Goal: Task Accomplishment & Management: Complete application form

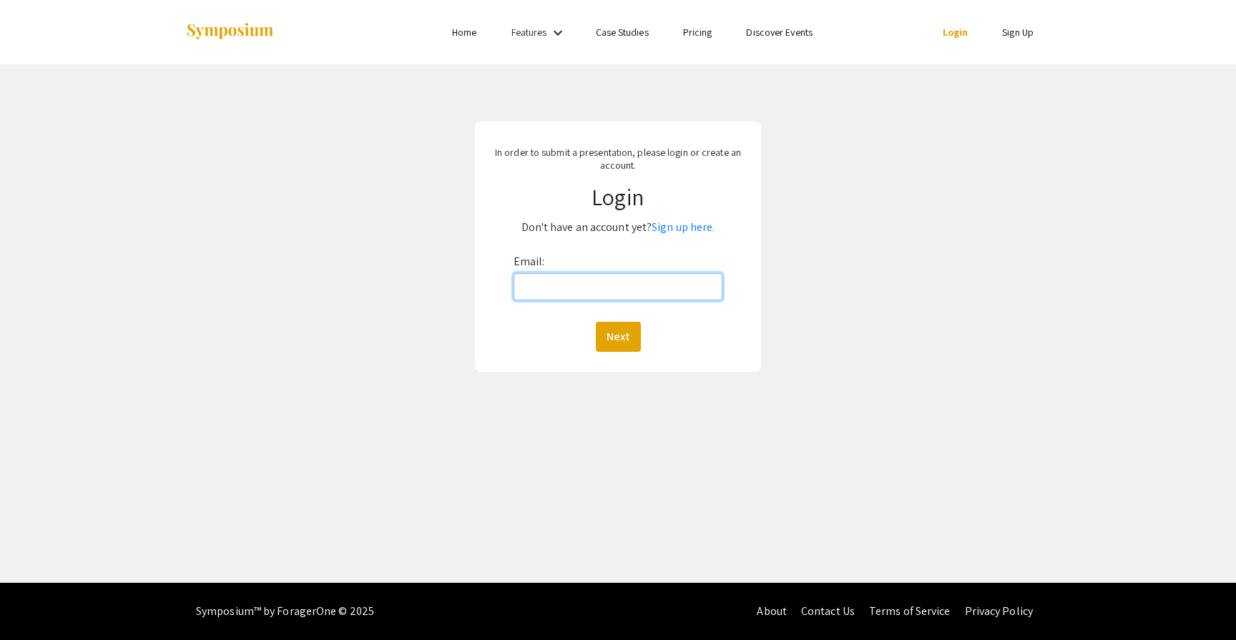
click at [591, 295] on input "Email:" at bounding box center [618, 286] width 209 height 27
type input "[EMAIL_ADDRESS][DOMAIN_NAME]"
click at [600, 331] on button "Next" at bounding box center [618, 337] width 45 height 30
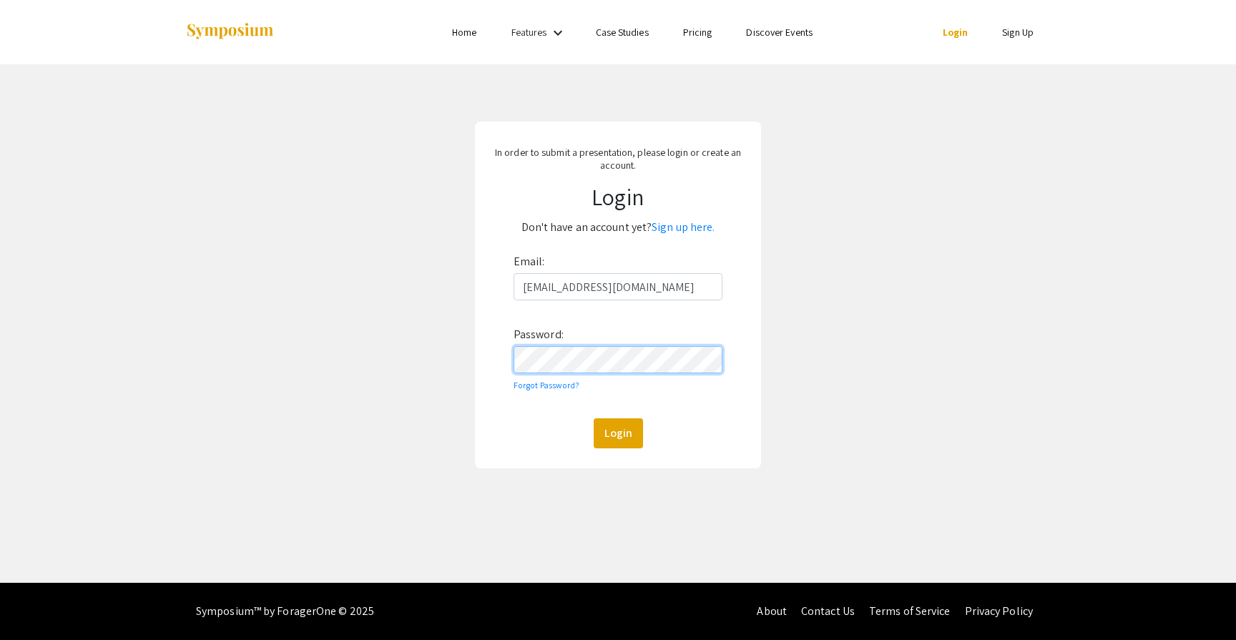
click at [594, 419] on button "Login" at bounding box center [618, 434] width 49 height 30
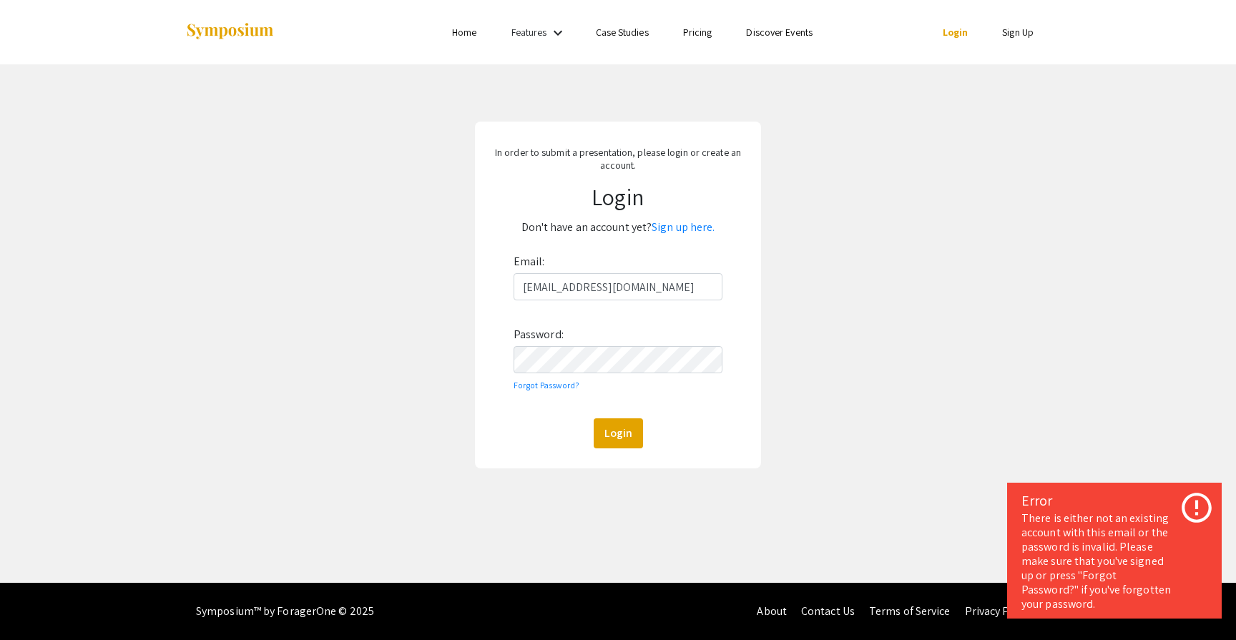
click at [687, 190] on h1 "Login" at bounding box center [617, 196] width 261 height 27
click at [650, 241] on div "In order to submit a presentation, please login or create an account. Login Don…" at bounding box center [618, 295] width 286 height 347
click at [688, 241] on div "In order to submit a presentation, please login or create an account. Login Don…" at bounding box center [618, 295] width 286 height 347
click at [682, 223] on link "Sign up here." at bounding box center [683, 227] width 63 height 15
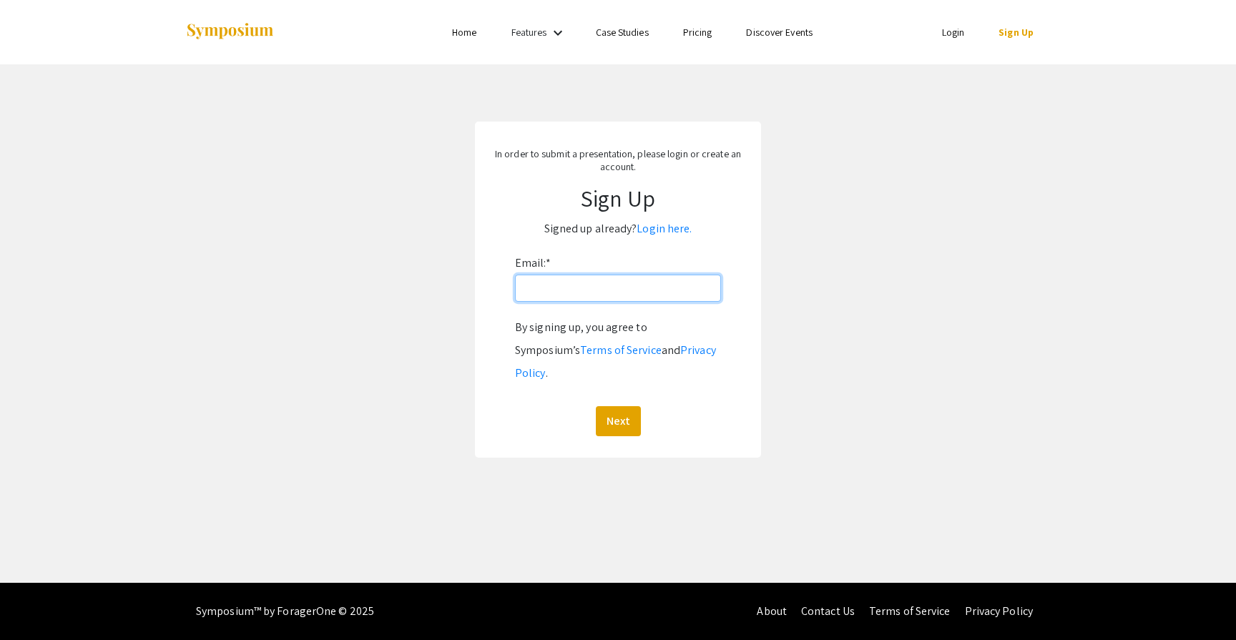
click at [562, 288] on input "Email: *" at bounding box center [618, 288] width 206 height 27
type input "[EMAIL_ADDRESS][DOMAIN_NAME]"
click at [619, 406] on button "Next" at bounding box center [618, 421] width 45 height 30
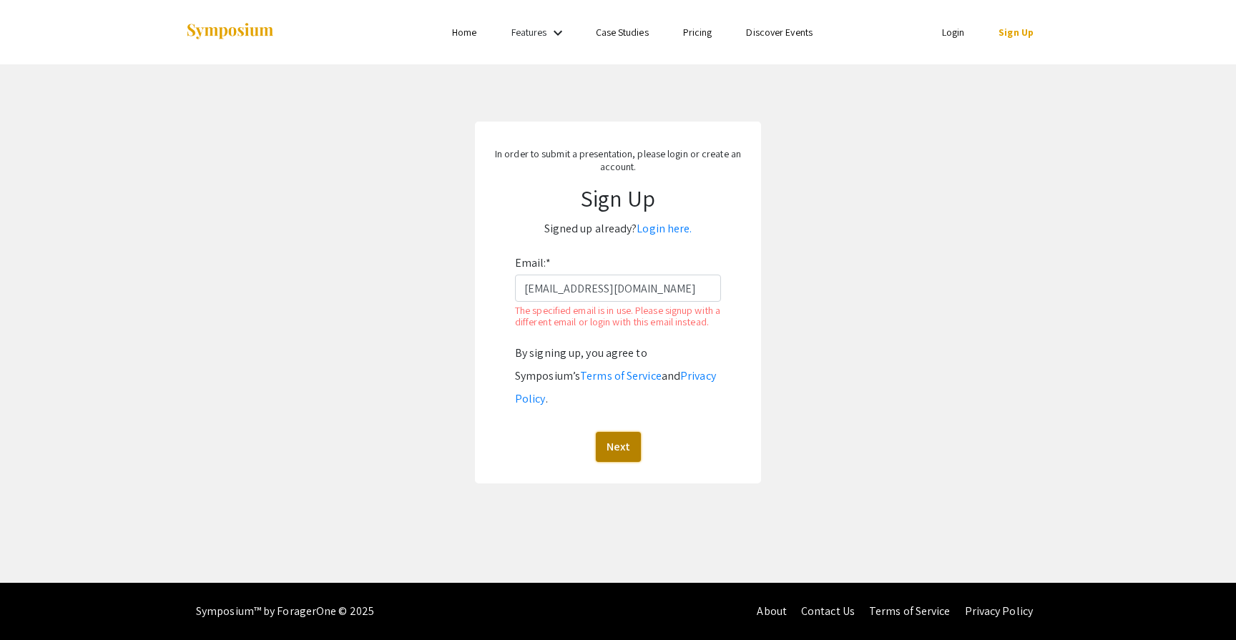
click at [609, 432] on button "Next" at bounding box center [618, 447] width 45 height 30
click at [672, 225] on link "Login here." at bounding box center [664, 228] width 55 height 15
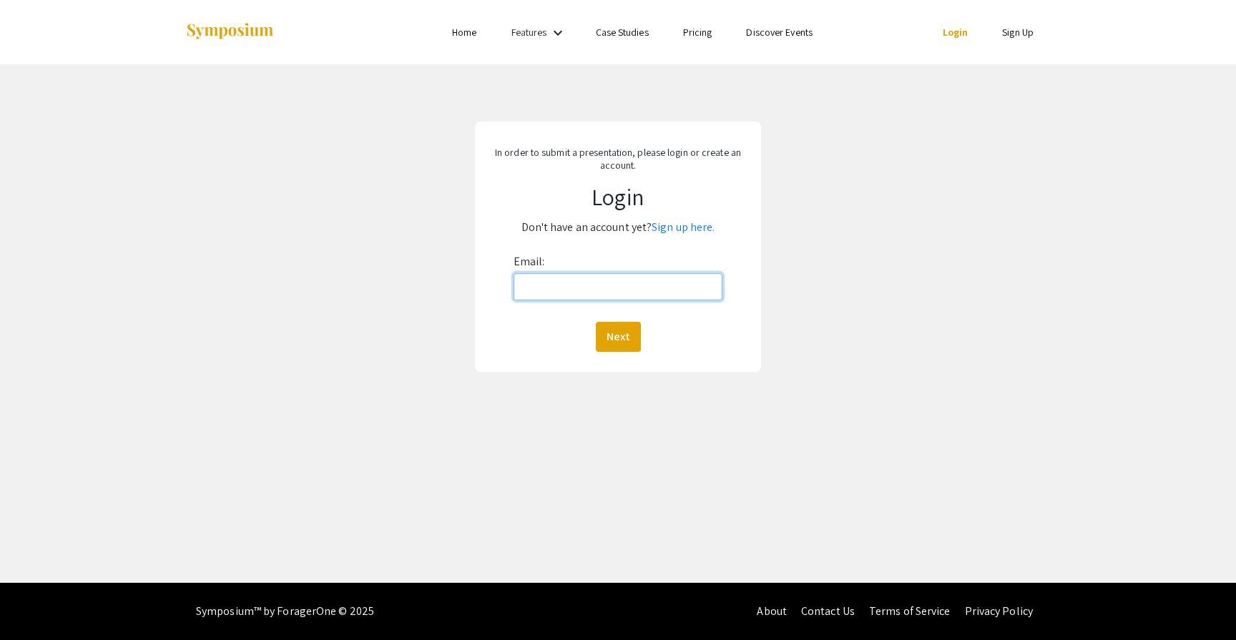
click at [572, 290] on input "Email:" at bounding box center [618, 286] width 209 height 27
type input "[EMAIL_ADDRESS][DOMAIN_NAME]"
click at [623, 336] on button "Next" at bounding box center [618, 337] width 45 height 30
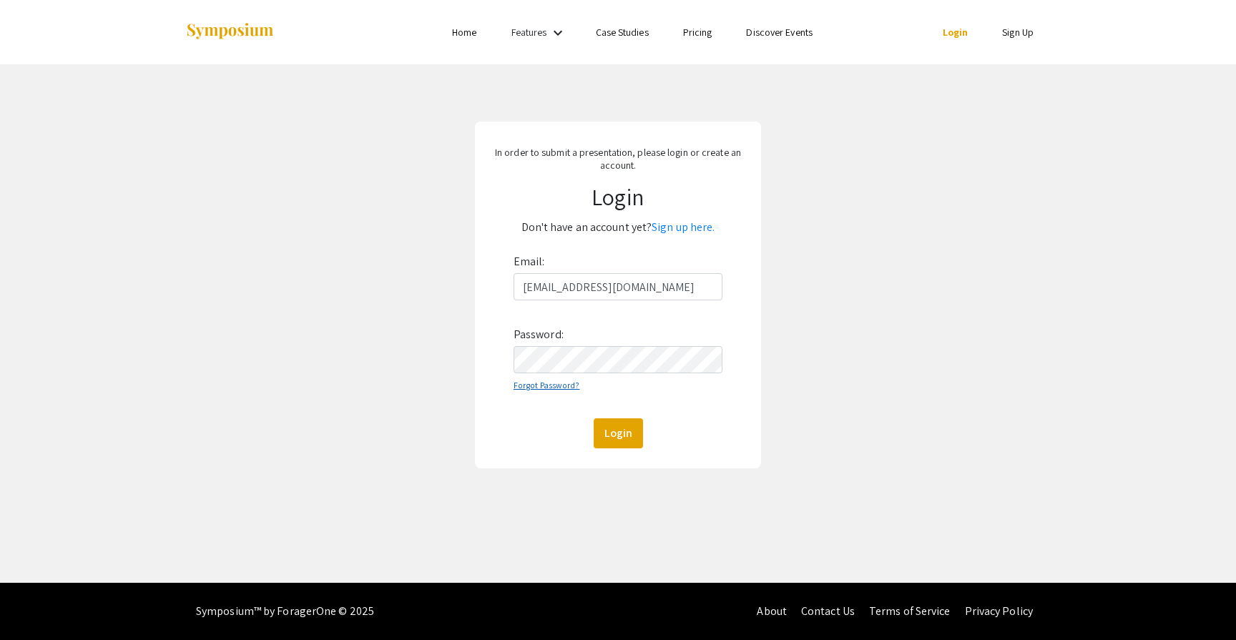
click at [551, 385] on link "Forgot Password?" at bounding box center [547, 385] width 67 height 11
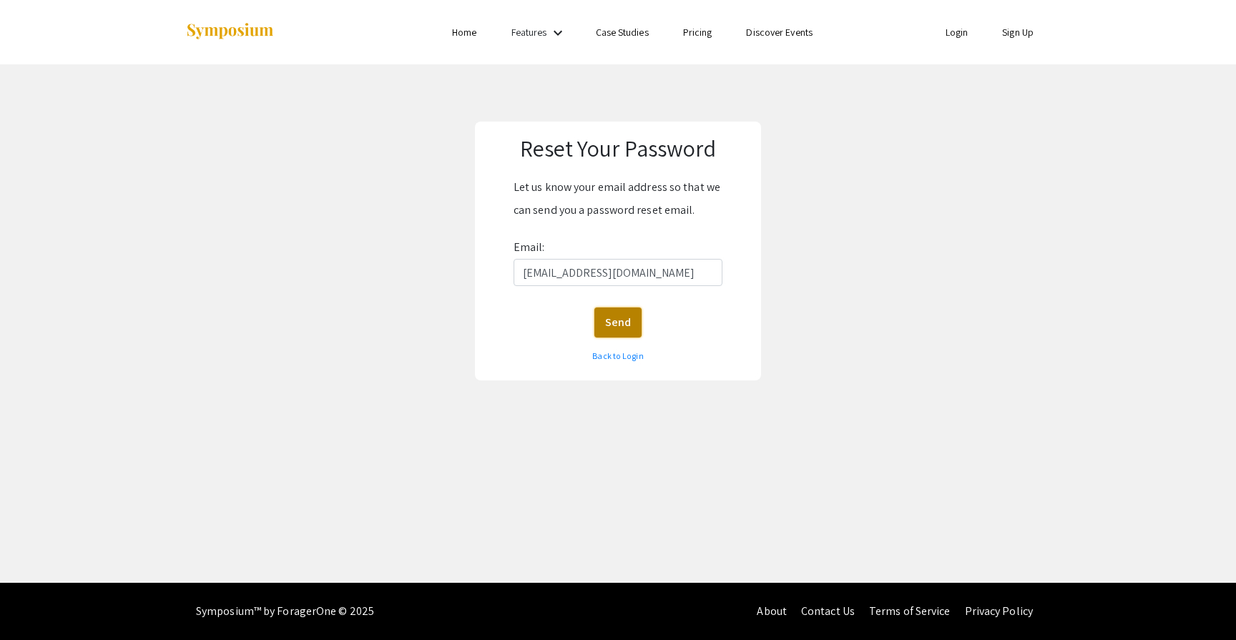
click at [615, 311] on button "Send" at bounding box center [618, 323] width 47 height 30
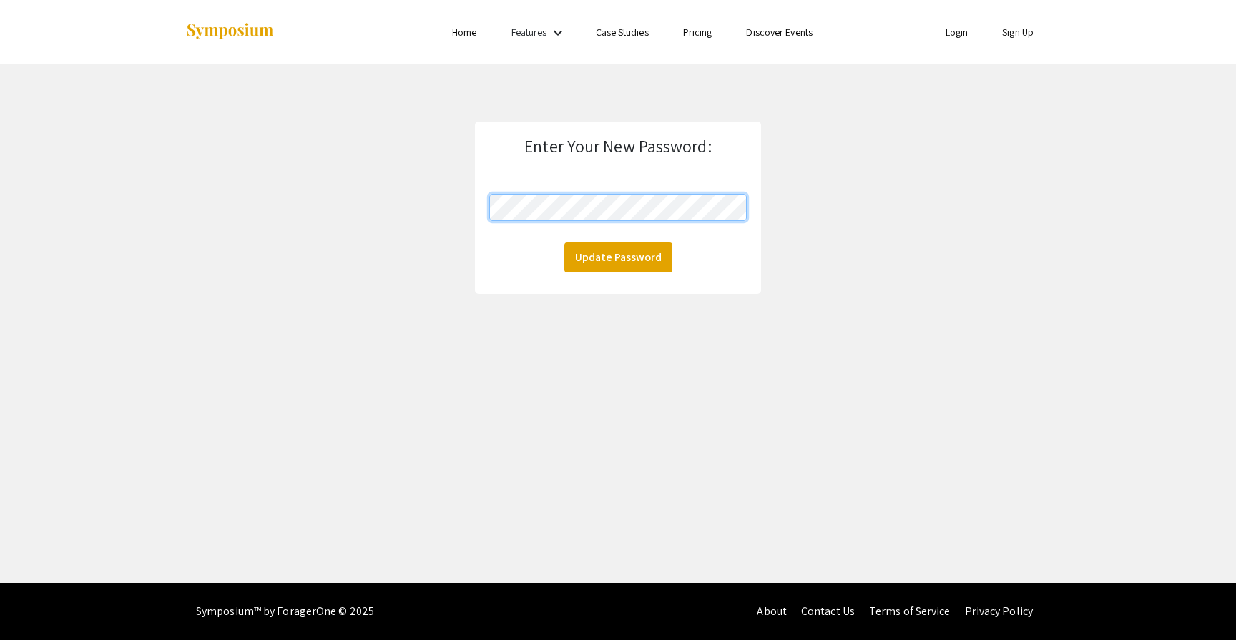
click button "Update Password" at bounding box center [619, 258] width 108 height 30
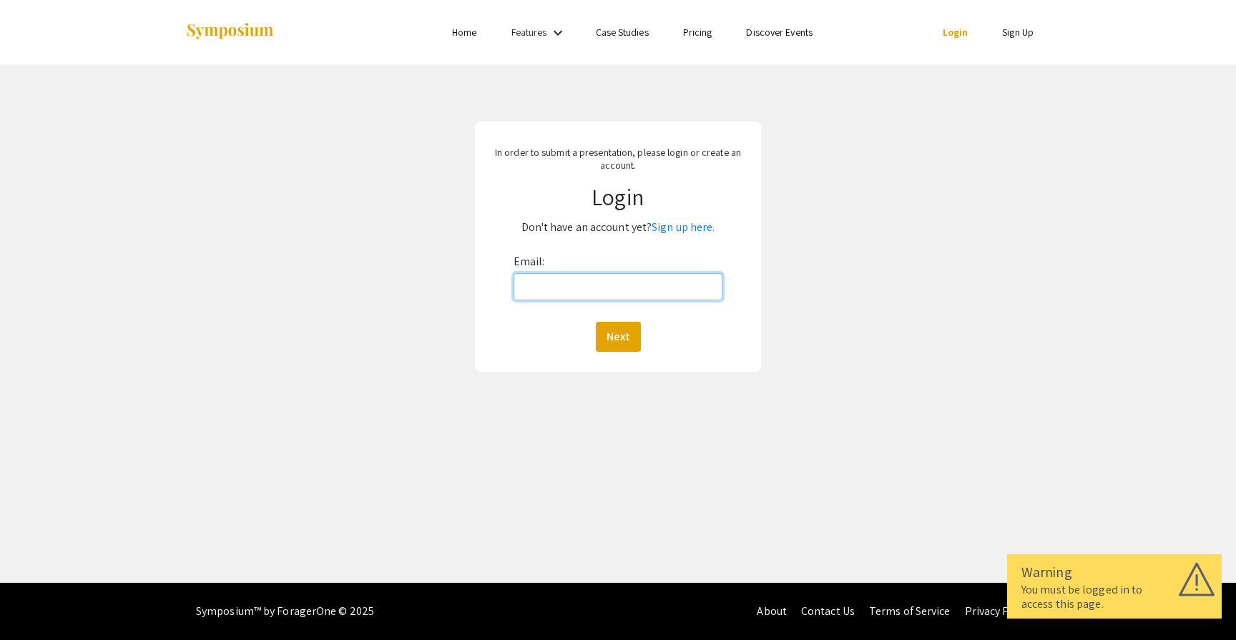
click at [547, 283] on input "Email:" at bounding box center [618, 286] width 209 height 27
type input "[EMAIL_ADDRESS][DOMAIN_NAME]"
click at [629, 342] on button "Next" at bounding box center [618, 337] width 45 height 30
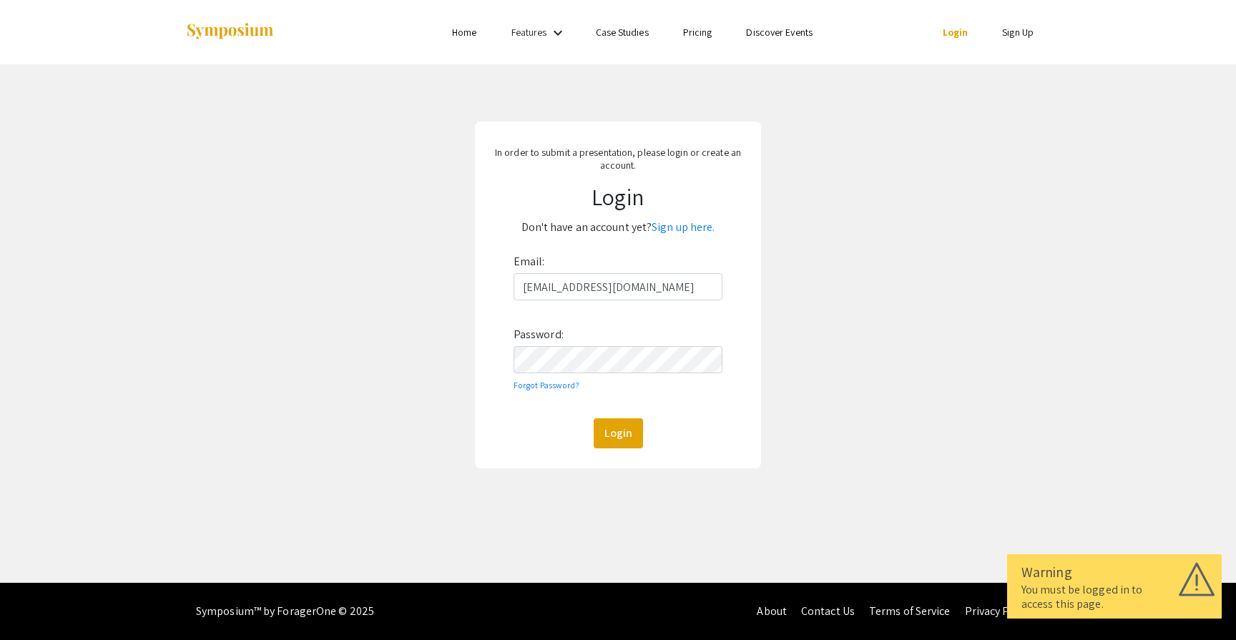
click at [571, 374] on div "Email: shadman.tahmid@hsc.wvu.edu Password: Forgot Password? Login" at bounding box center [618, 349] width 209 height 198
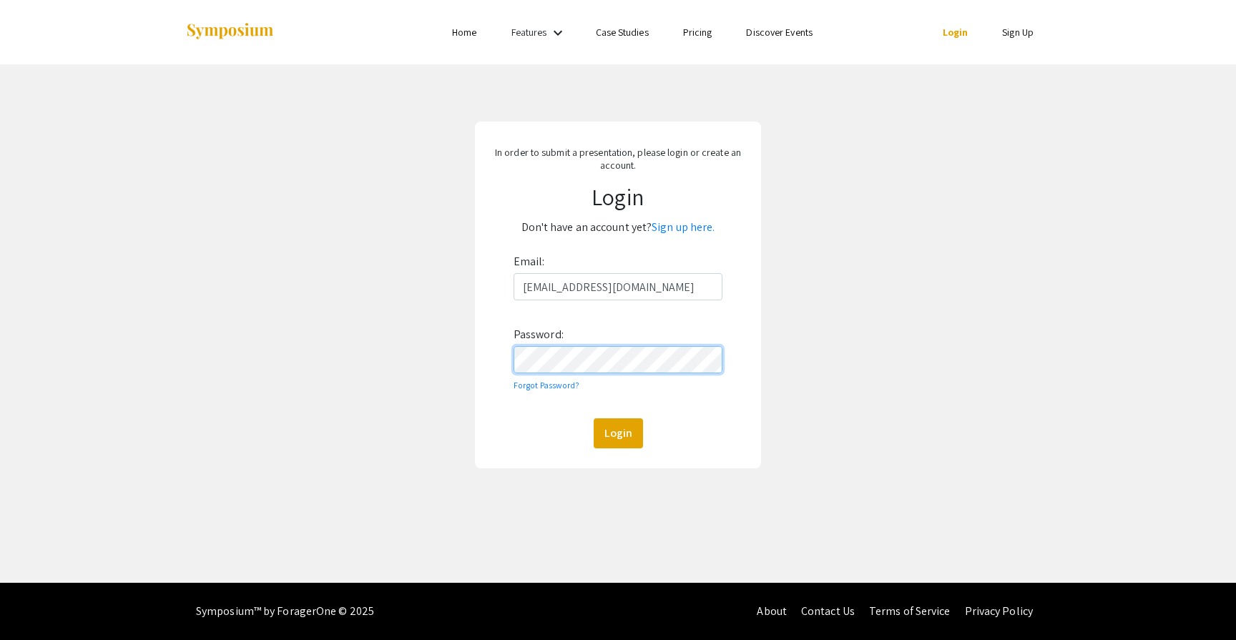
click at [594, 419] on button "Login" at bounding box center [618, 434] width 49 height 30
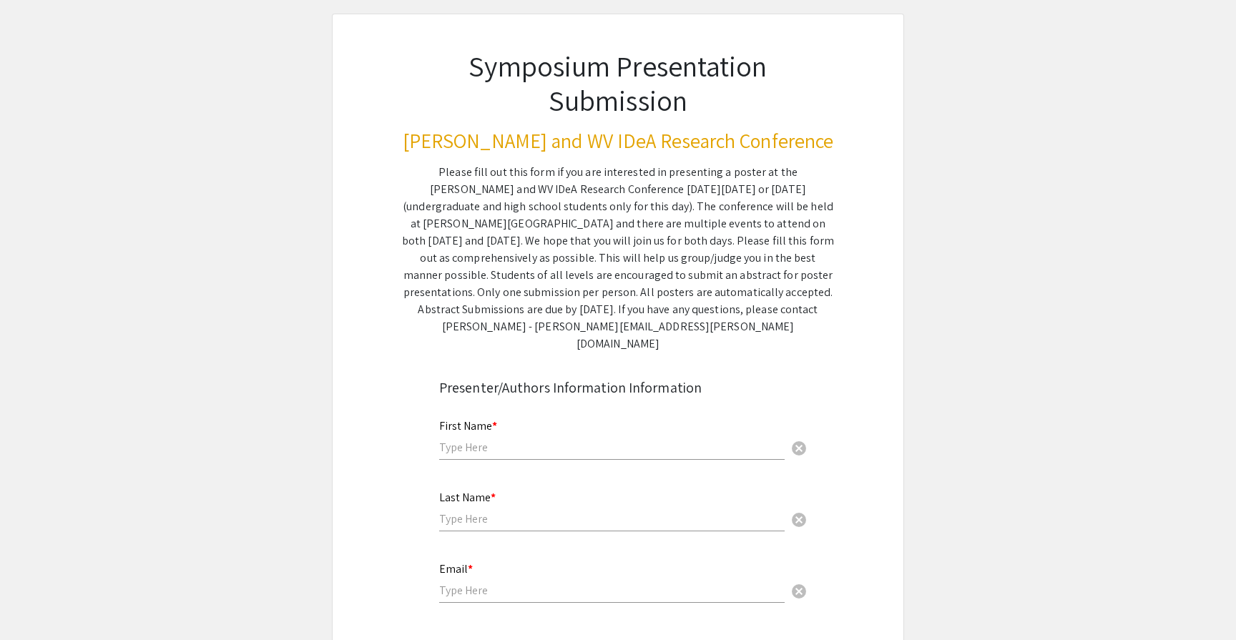
scroll to position [79, 0]
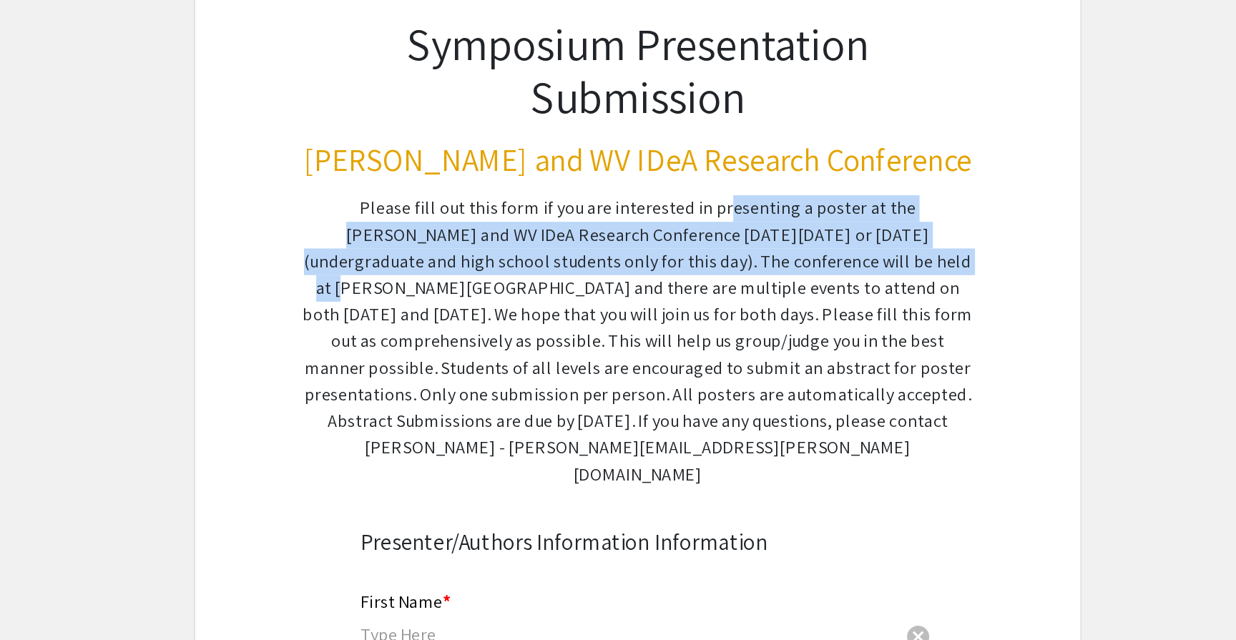
drag, startPoint x: 630, startPoint y: 162, endPoint x: 673, endPoint y: 197, distance: 55.4
click at [673, 197] on div "Please fill out this form if you are interested in presenting a poster at the […" at bounding box center [618, 249] width 432 height 189
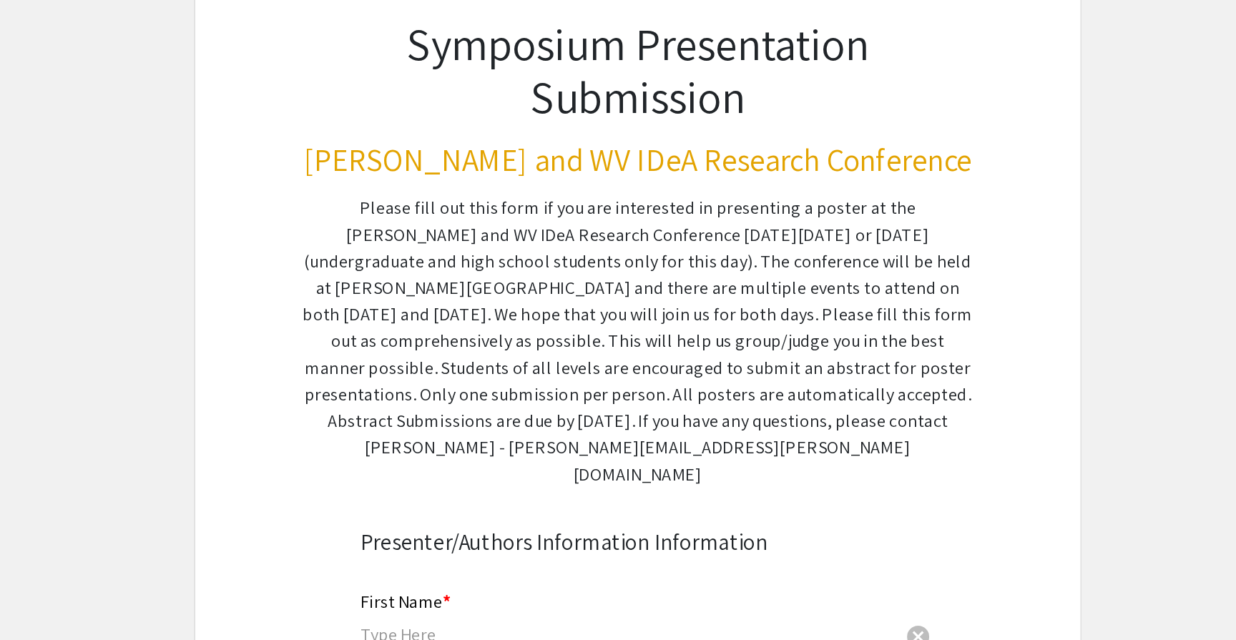
click at [706, 195] on div "Please fill out this form if you are interested in presenting a poster at the […" at bounding box center [618, 249] width 432 height 189
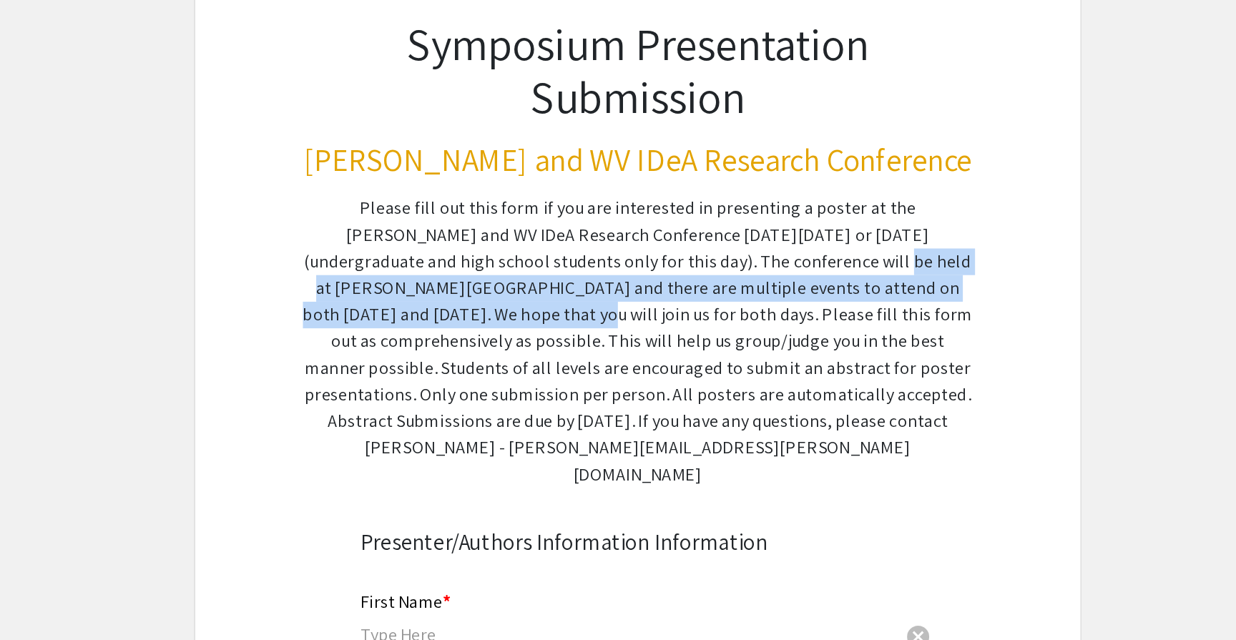
drag, startPoint x: 610, startPoint y: 197, endPoint x: 779, endPoint y: 215, distance: 169.9
click at [779, 215] on div "Please fill out this form if you are interested in presenting a poster at the […" at bounding box center [618, 249] width 432 height 189
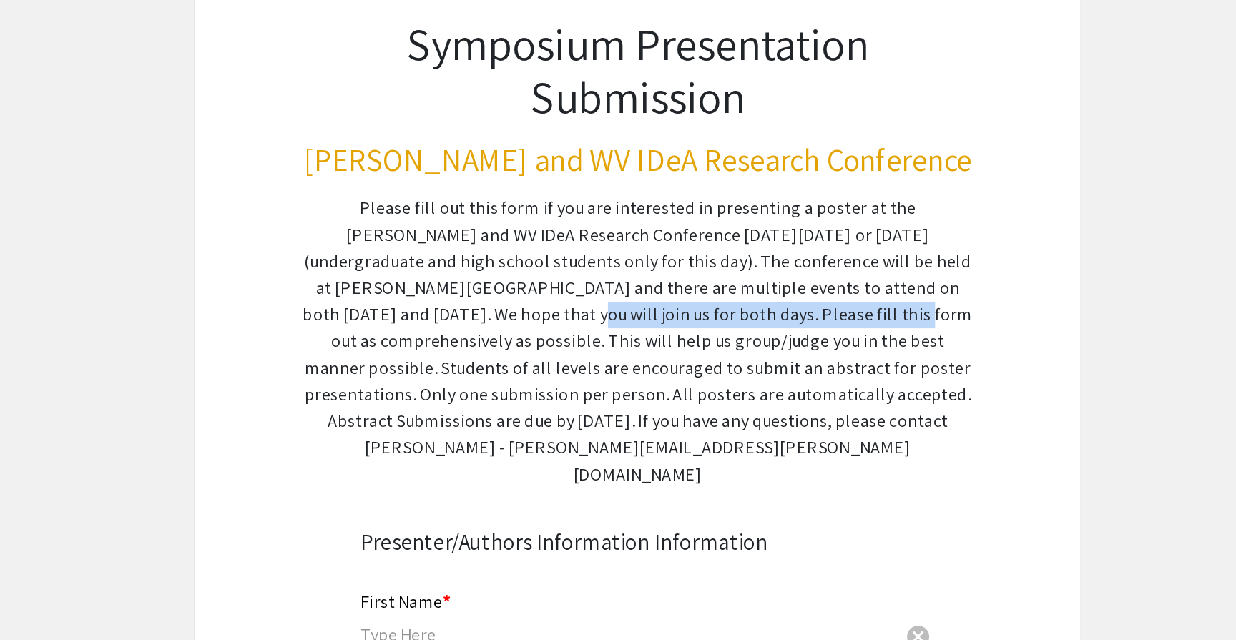
drag, startPoint x: 771, startPoint y: 215, endPoint x: 557, endPoint y: 238, distance: 215.1
click at [557, 238] on div "Please fill out this form if you are interested in presenting a poster at the […" at bounding box center [618, 249] width 432 height 189
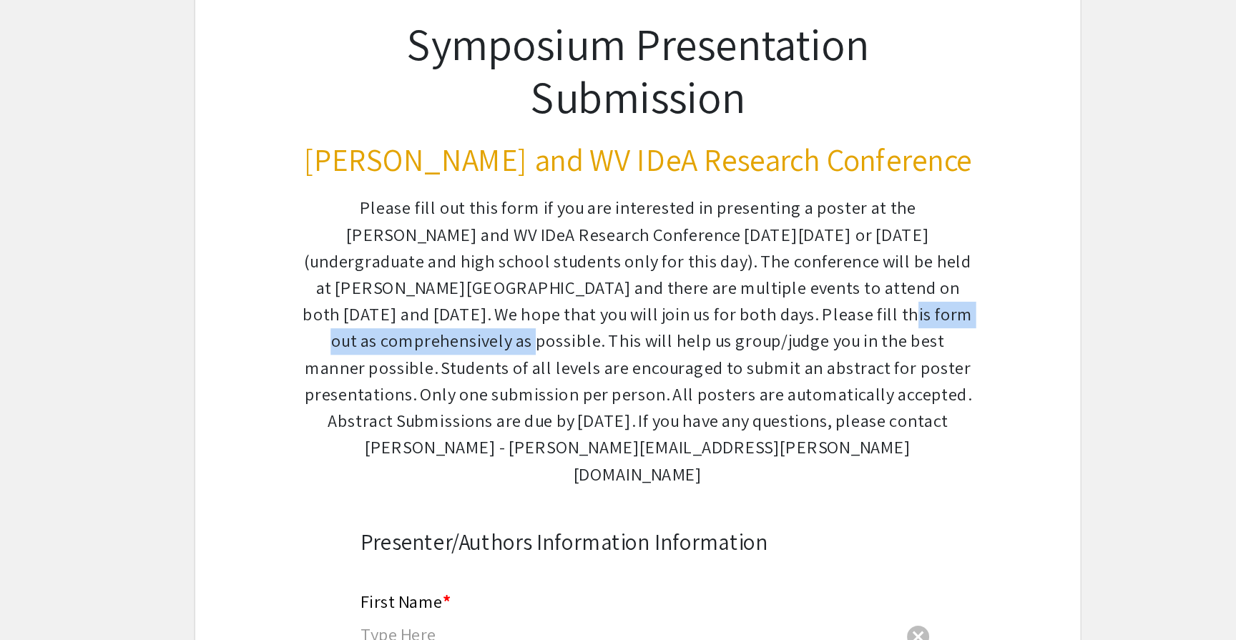
drag, startPoint x: 548, startPoint y: 233, endPoint x: 705, endPoint y: 237, distance: 156.8
click at [705, 238] on div "Please fill out this form if you are interested in presenting a poster at the […" at bounding box center [618, 249] width 432 height 189
click at [705, 237] on div "Please fill out this form if you are interested in presenting a poster at the […" at bounding box center [618, 249] width 432 height 189
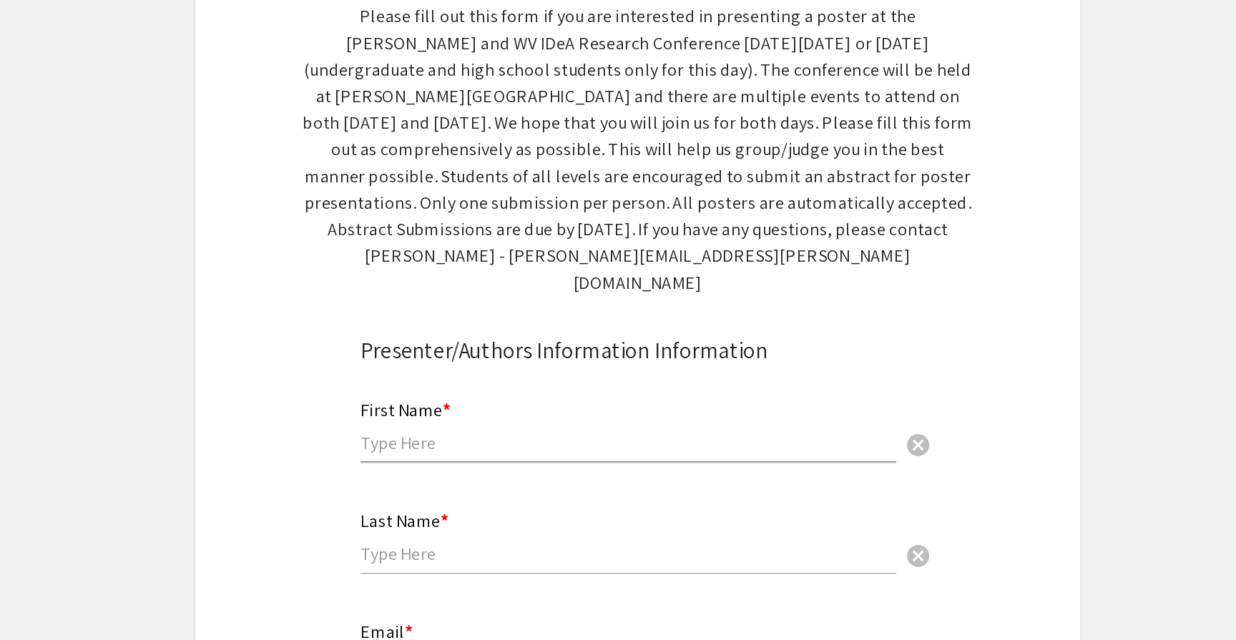
click at [463, 431] on input "text" at bounding box center [612, 438] width 346 height 15
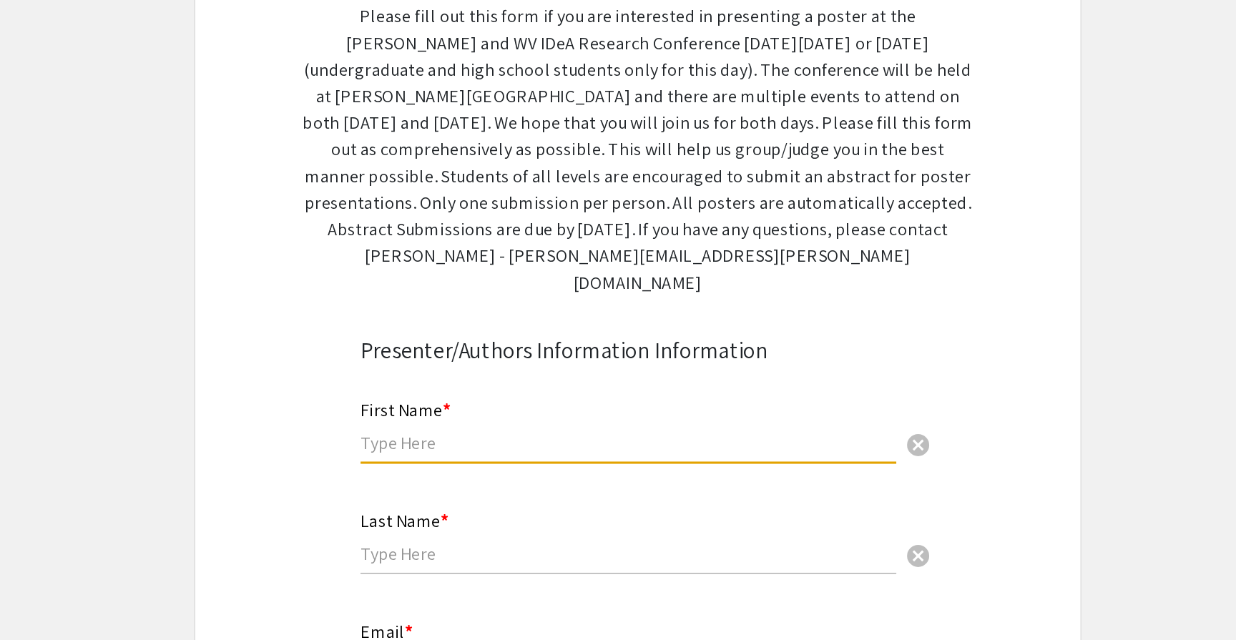
type input "[PERSON_NAME]"
type input "Tahmid"
type input "[EMAIL_ADDRESS][DOMAIN_NAME]"
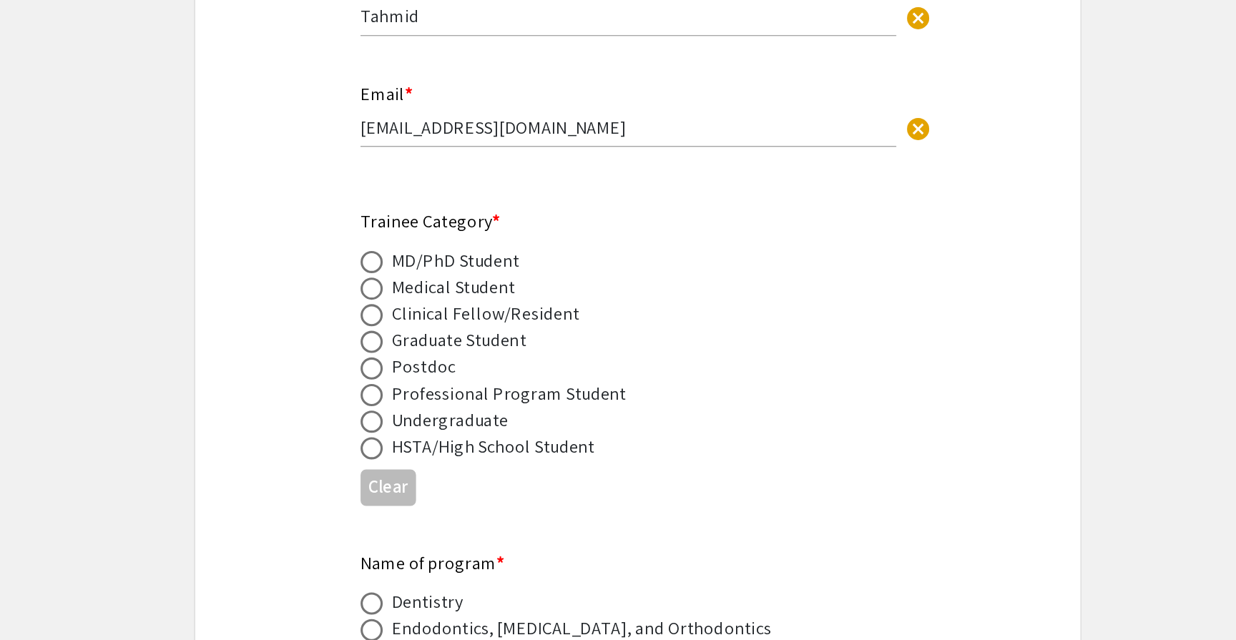
scroll to position [359, 0]
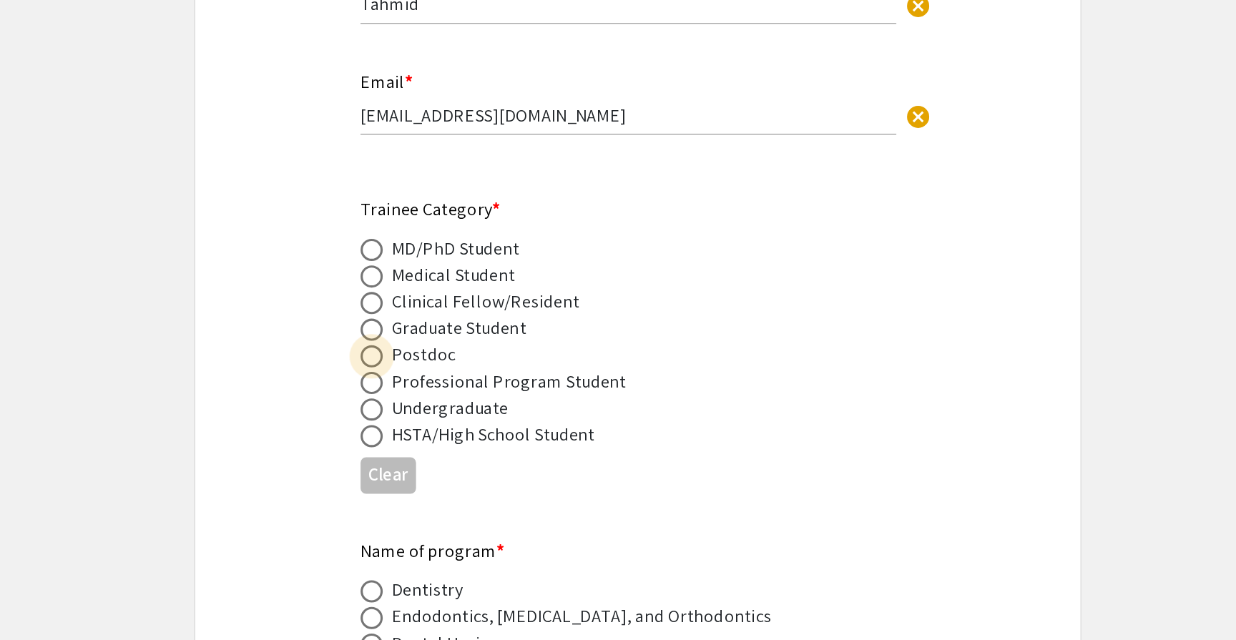
click at [444, 450] on span at bounding box center [446, 457] width 14 height 14
click at [444, 450] on input "radio" at bounding box center [446, 457] width 14 height 14
radio input "true"
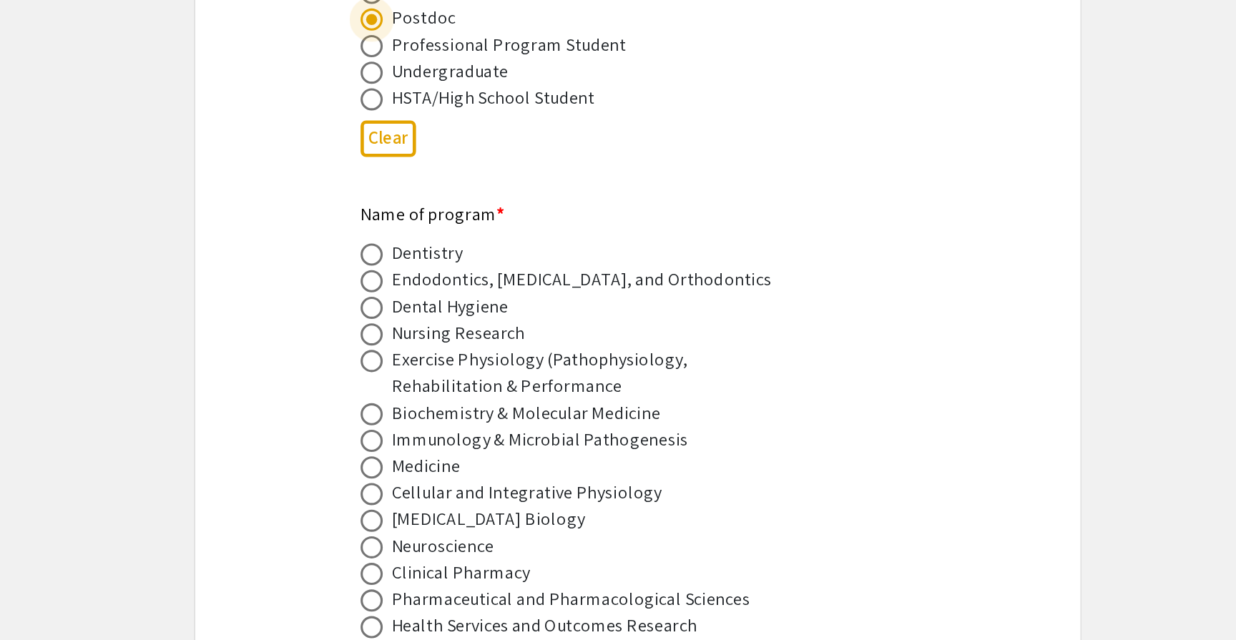
scroll to position [585, 0]
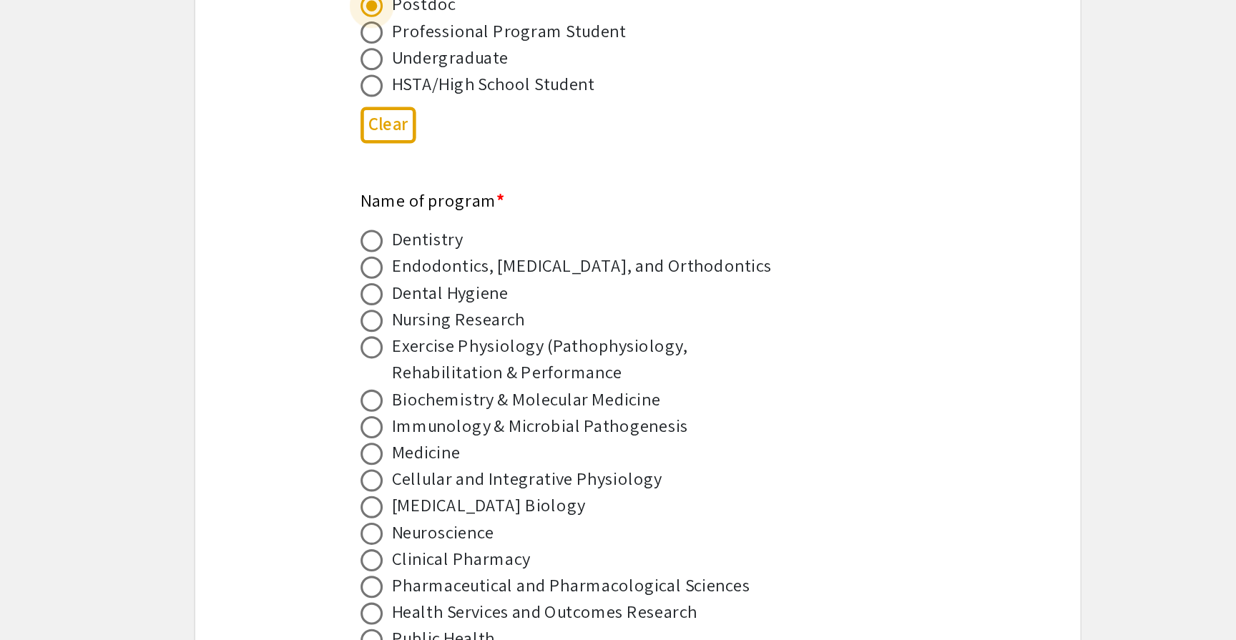
click at [448, 444] on span at bounding box center [446, 451] width 14 height 14
click at [448, 444] on input "radio" at bounding box center [446, 451] width 14 height 14
radio input "true"
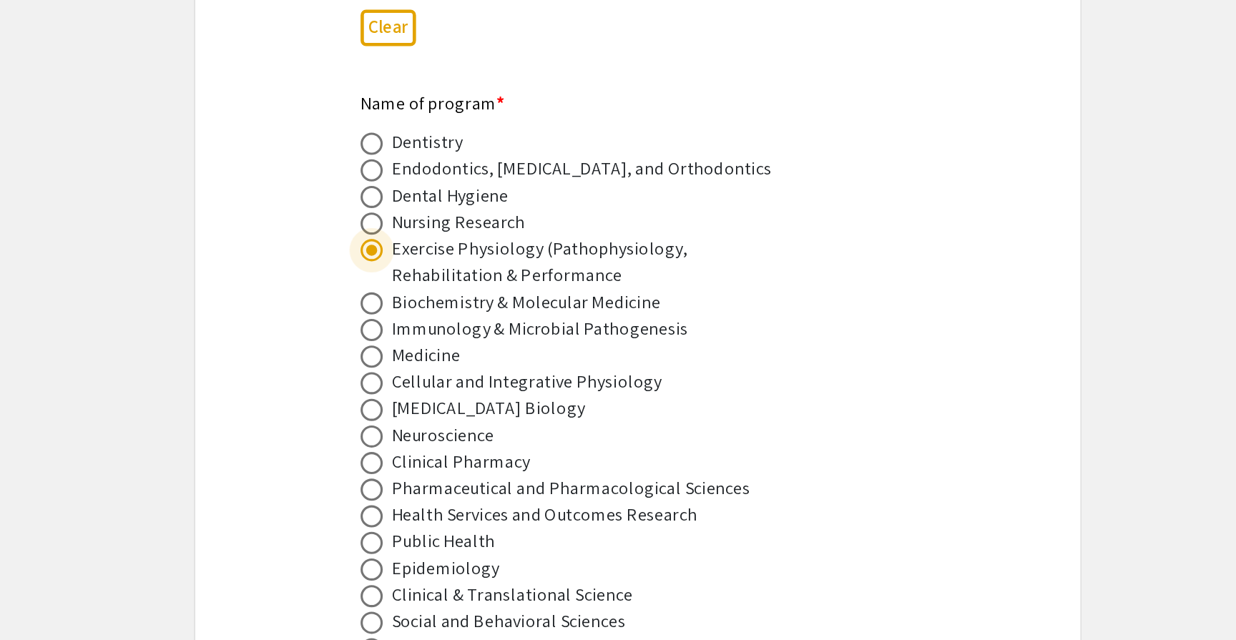
scroll to position [653, 0]
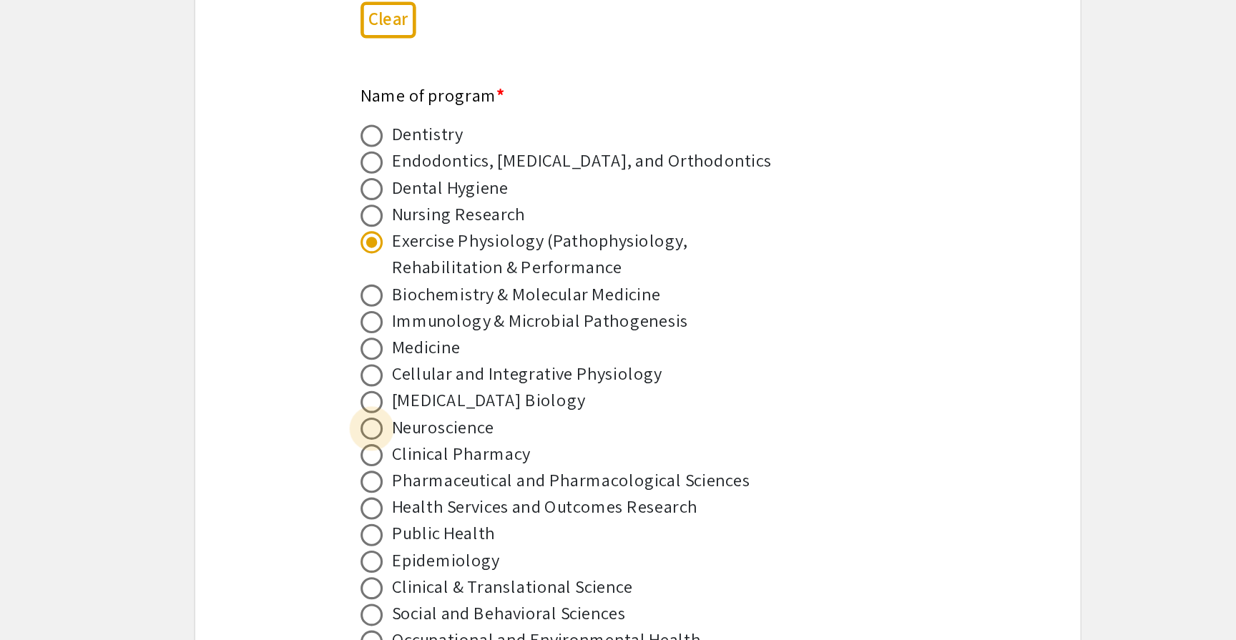
click at [442, 497] on span at bounding box center [446, 504] width 14 height 14
click at [442, 497] on input "radio" at bounding box center [446, 504] width 14 height 14
radio input "true"
click at [443, 376] on span at bounding box center [446, 383] width 14 height 14
click at [443, 376] on input "radio" at bounding box center [446, 383] width 14 height 14
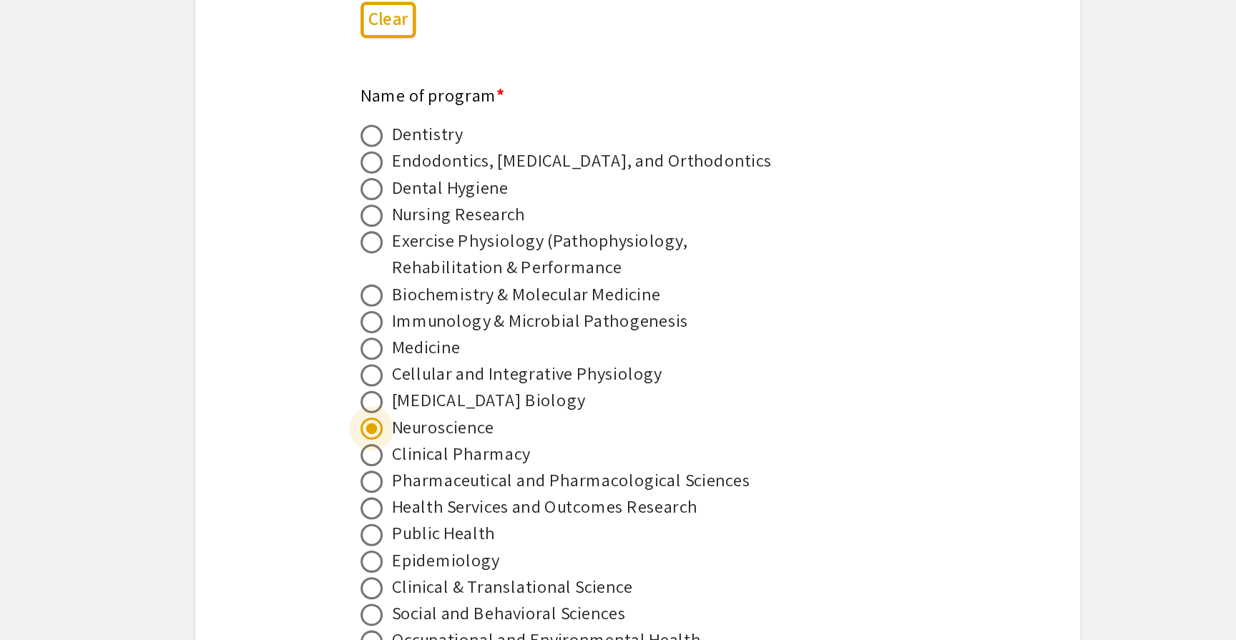
radio input "true"
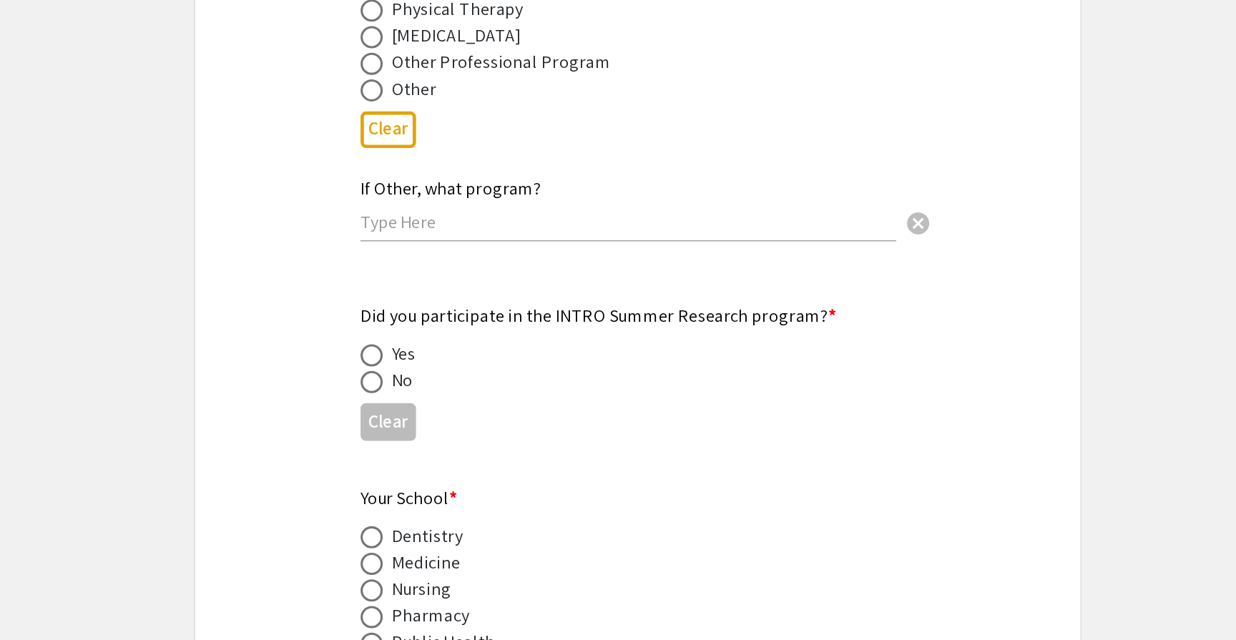
scroll to position [1118, 0]
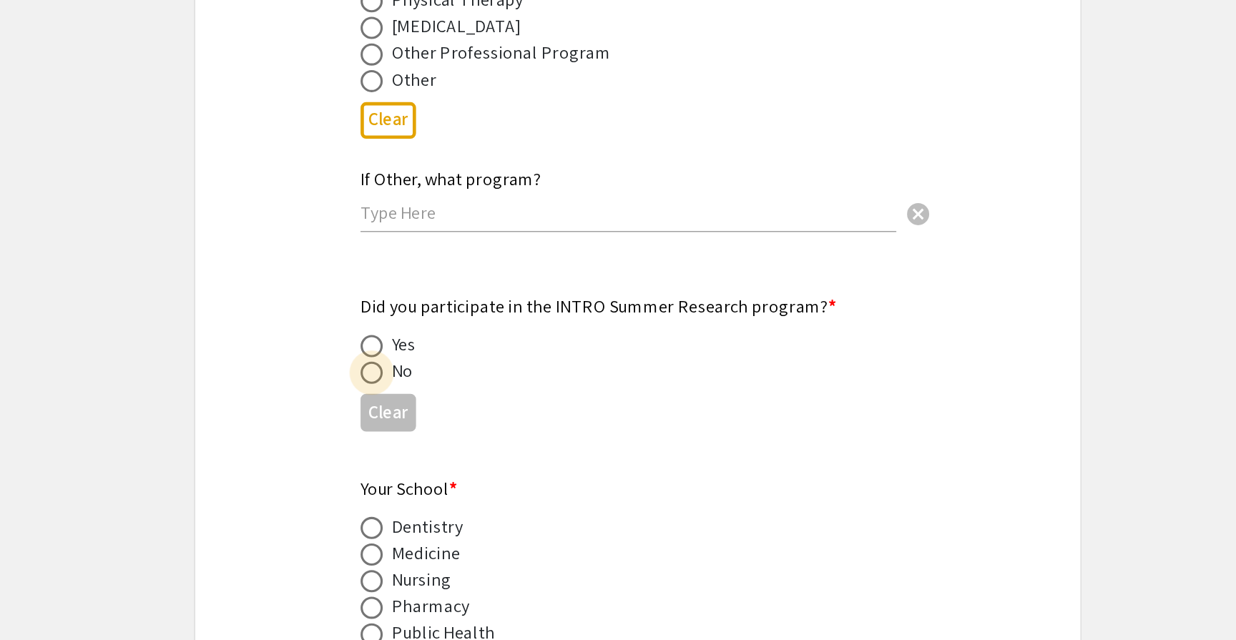
click at [444, 460] on span at bounding box center [446, 467] width 14 height 14
click at [444, 460] on input "radio" at bounding box center [446, 467] width 14 height 14
radio input "true"
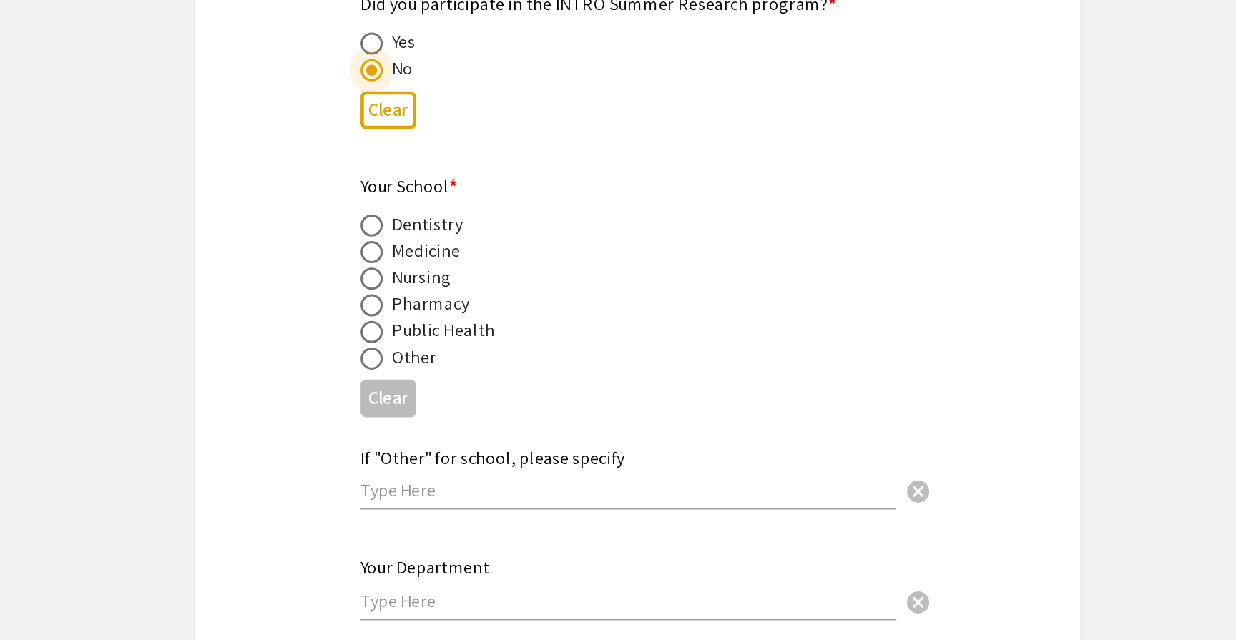
scroll to position [1322, 0]
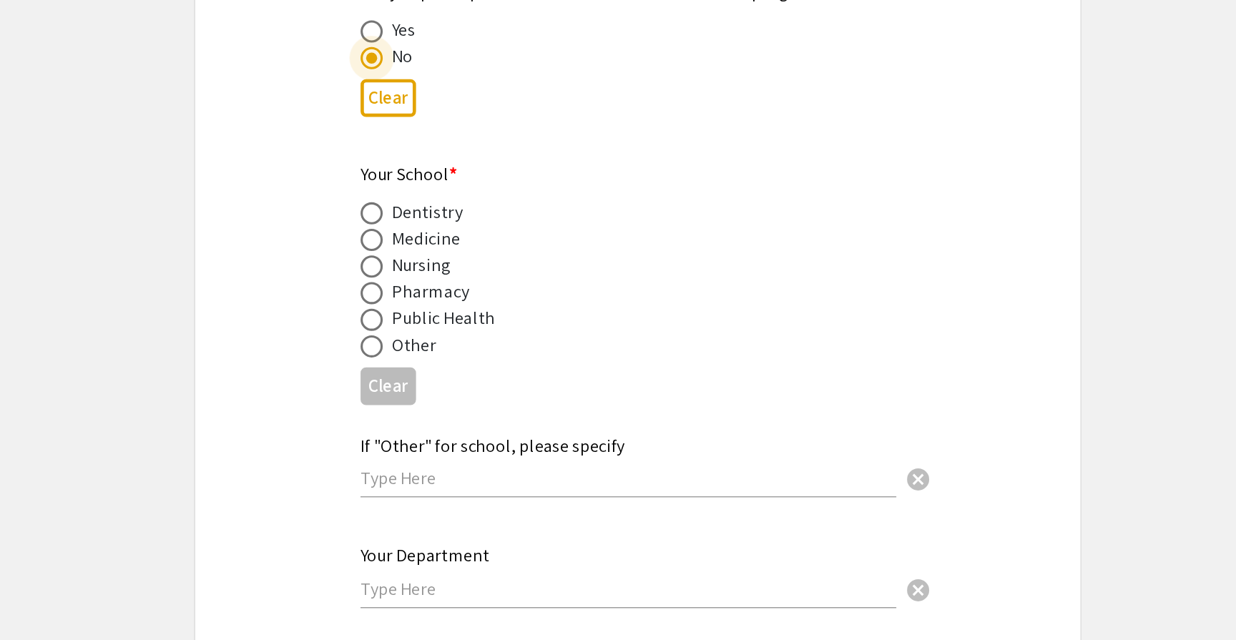
click at [450, 374] on span at bounding box center [446, 381] width 14 height 14
click at [450, 374] on input "radio" at bounding box center [446, 381] width 14 height 14
radio input "true"
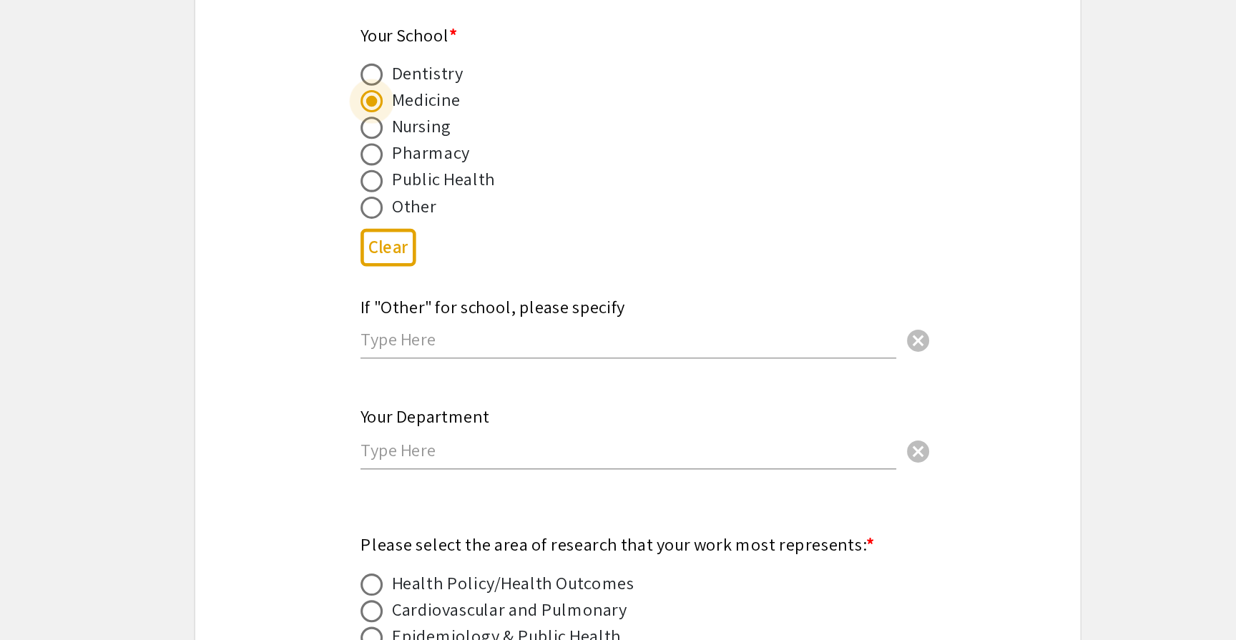
scroll to position [1433, 0]
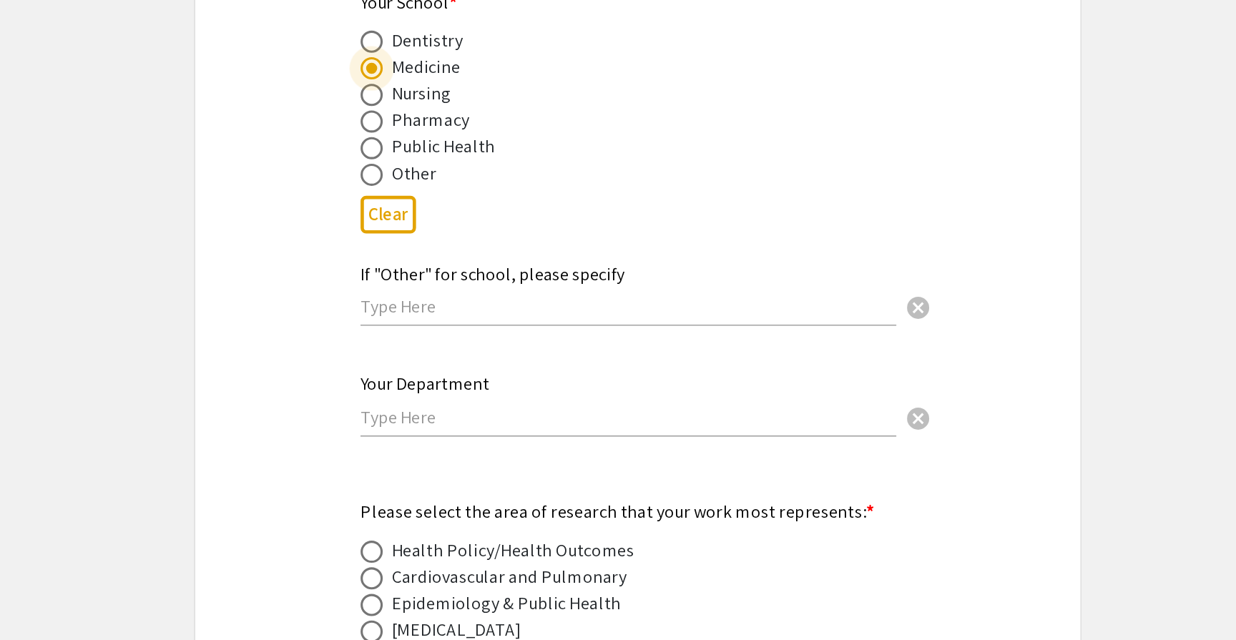
click at [485, 416] on input "text" at bounding box center [612, 423] width 346 height 15
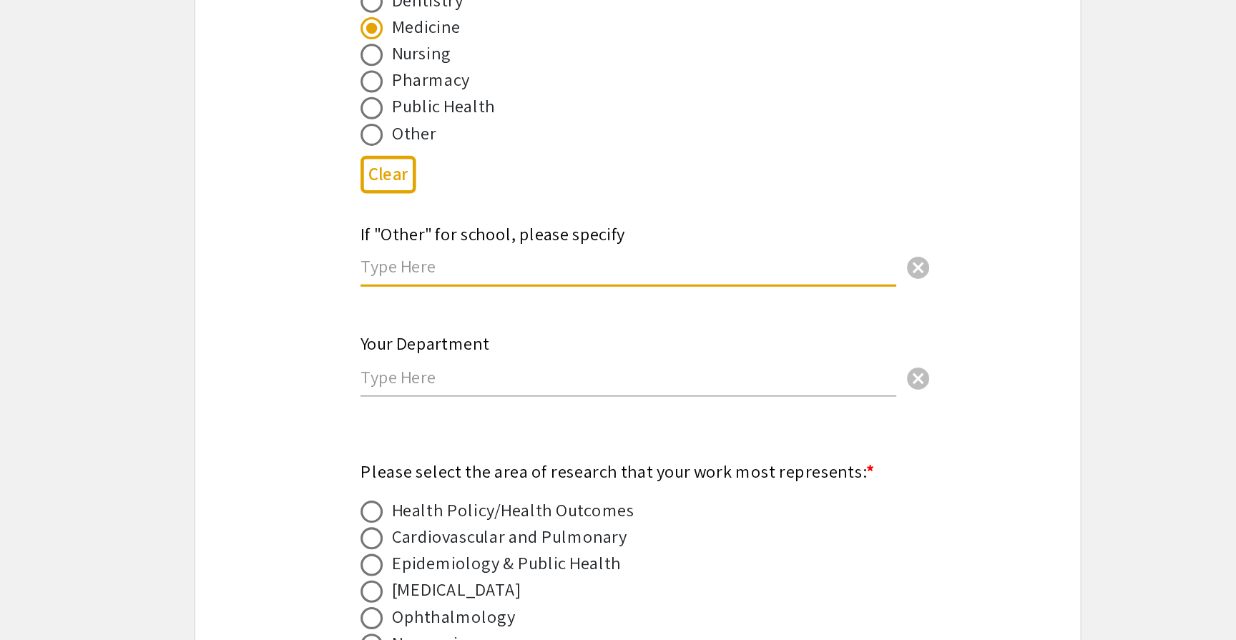
scroll to position [1461, 0]
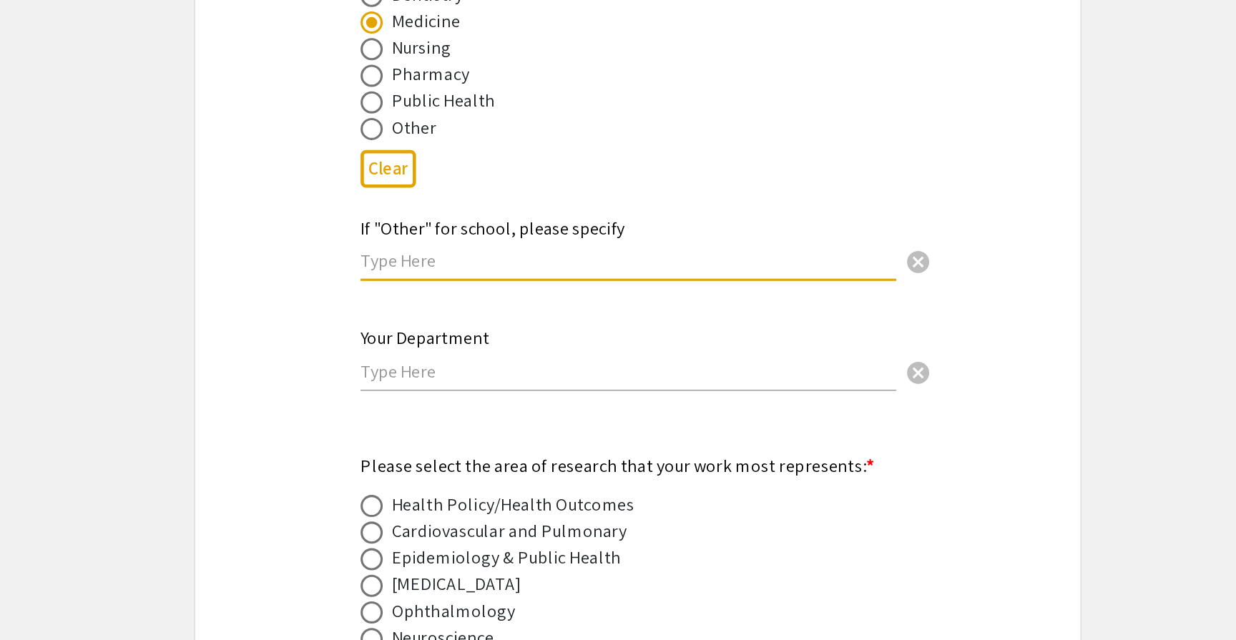
click at [469, 388] on input "text" at bounding box center [612, 395] width 346 height 15
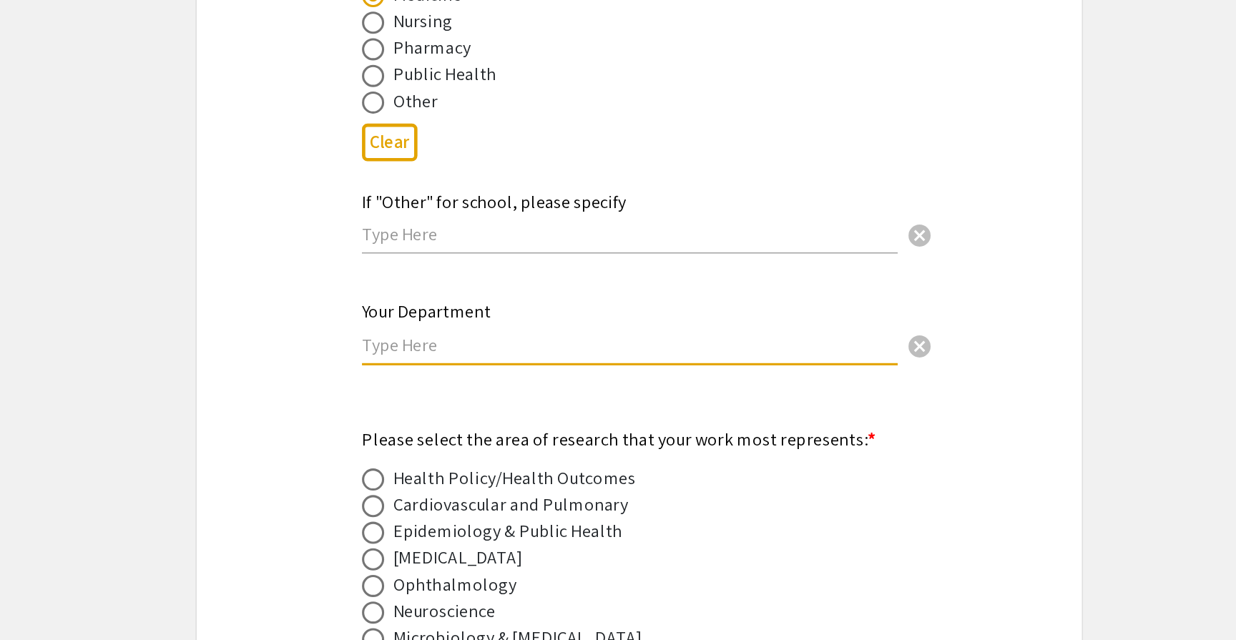
click at [505, 442] on input "text" at bounding box center [612, 449] width 346 height 15
type input "Human Performance - Exercise Physiology"
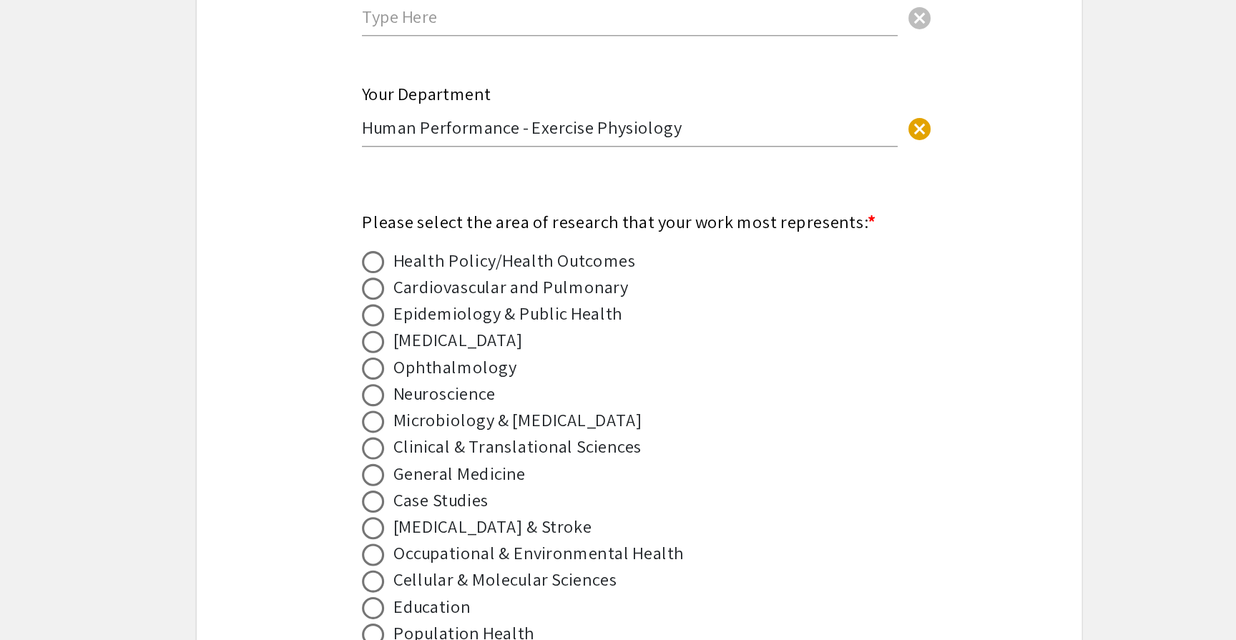
scroll to position [1623, 0]
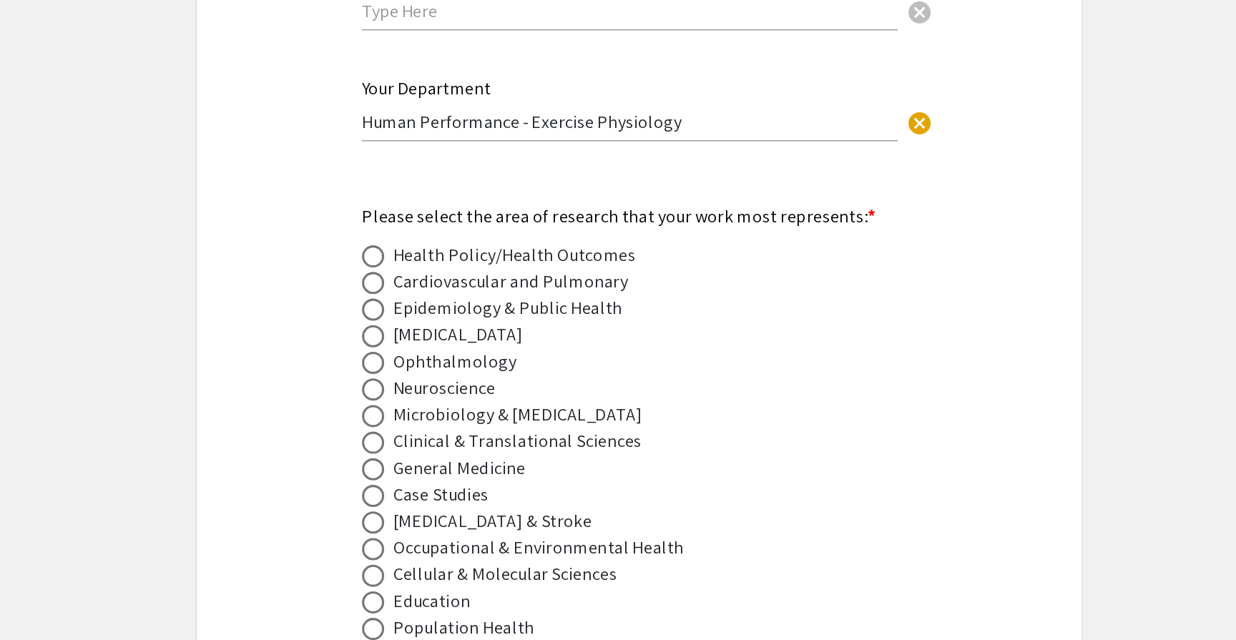
click at [448, 471] on span at bounding box center [446, 478] width 14 height 14
click at [448, 471] on input "radio" at bounding box center [446, 478] width 14 height 14
radio input "true"
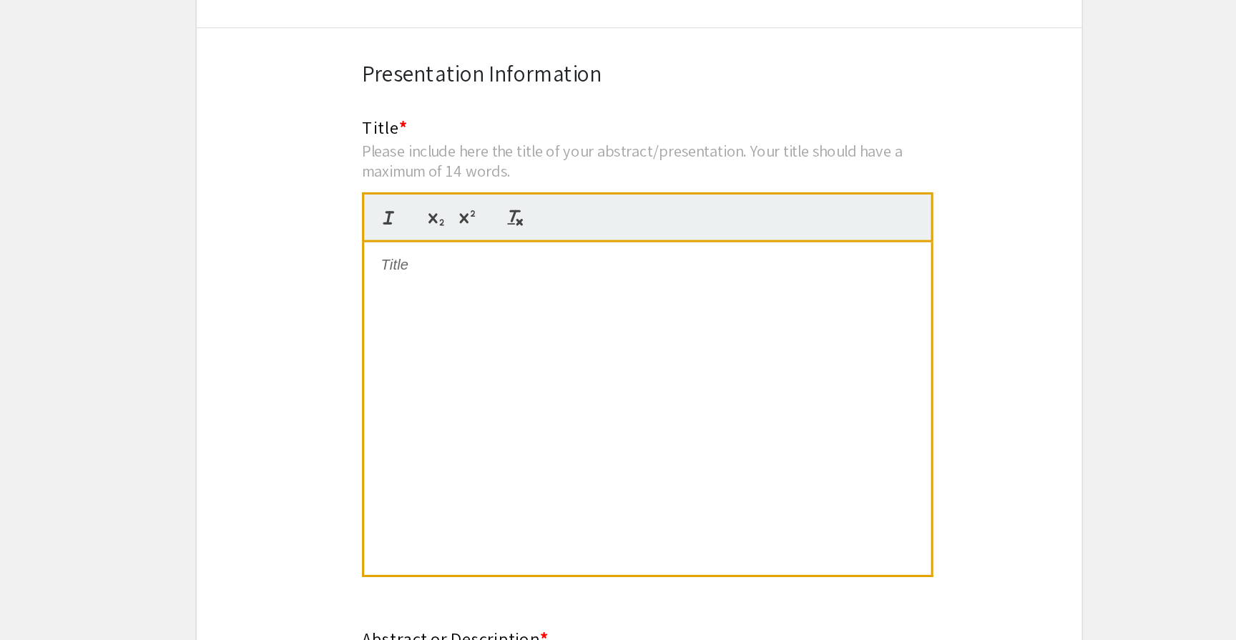
scroll to position [2387, 0]
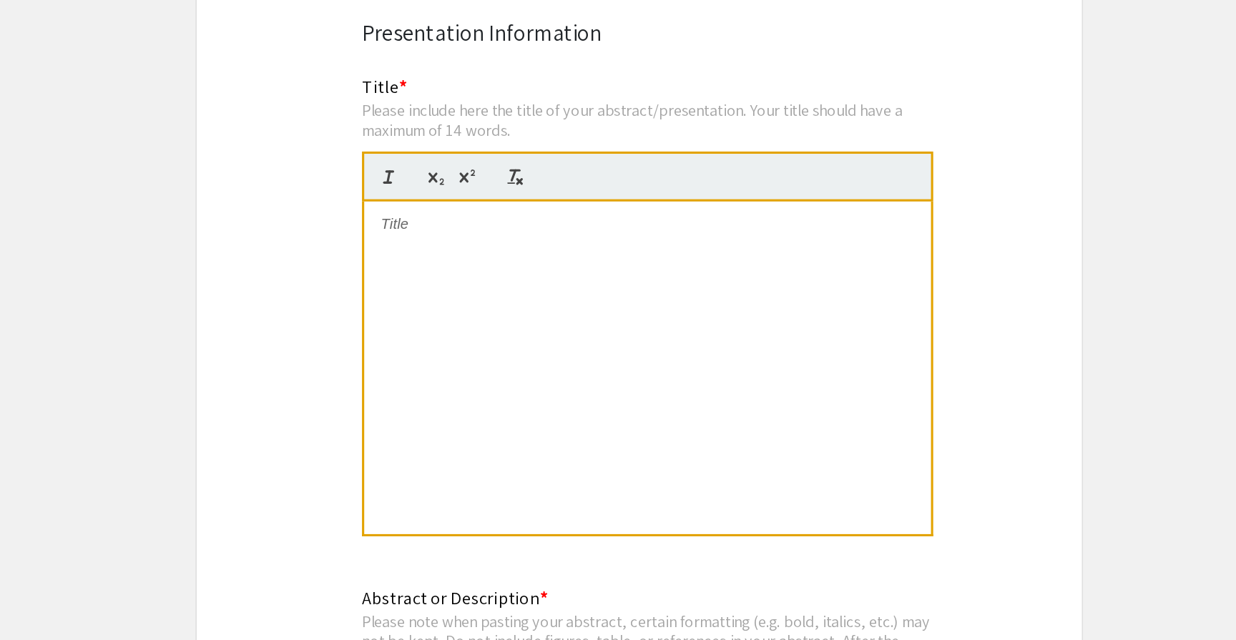
click at [528, 382] on div at bounding box center [624, 464] width 366 height 215
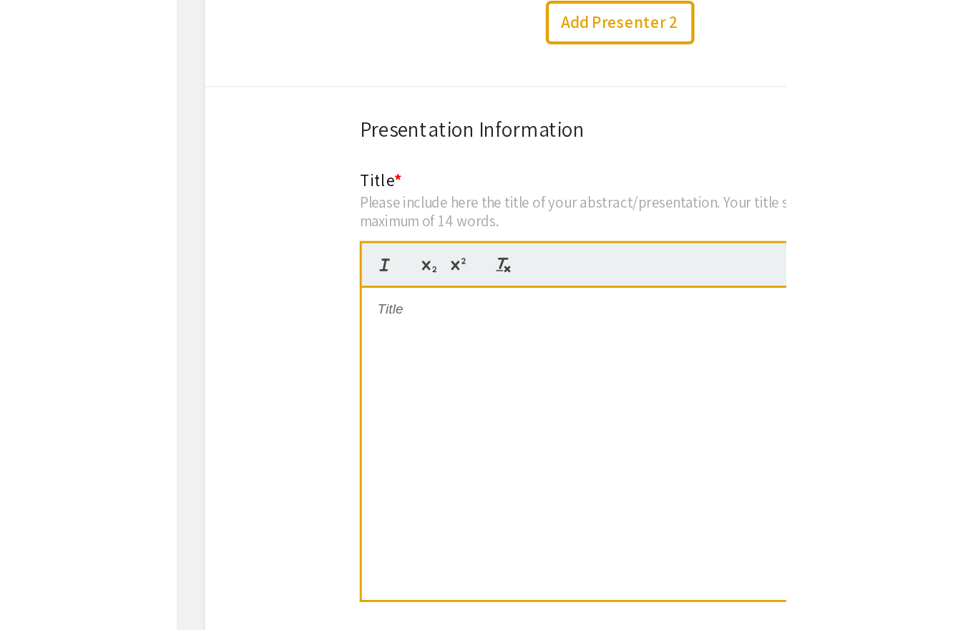
scroll to position [0, 0]
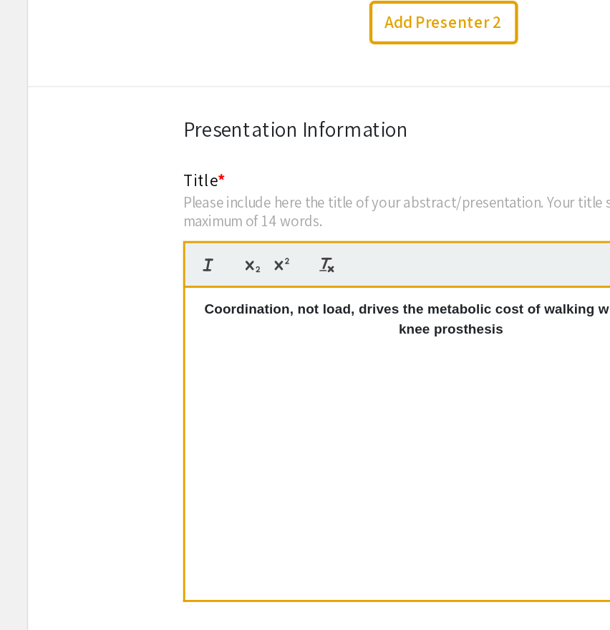
click at [273, 371] on p "Coordination, not load, drives the metabolic cost of walking with a powered kne…" at bounding box center [310, 374] width 344 height 26
click at [204, 388] on div "Coordination, not load, drives the metabolic cost of walking with a powered kne…" at bounding box center [310, 460] width 366 height 215
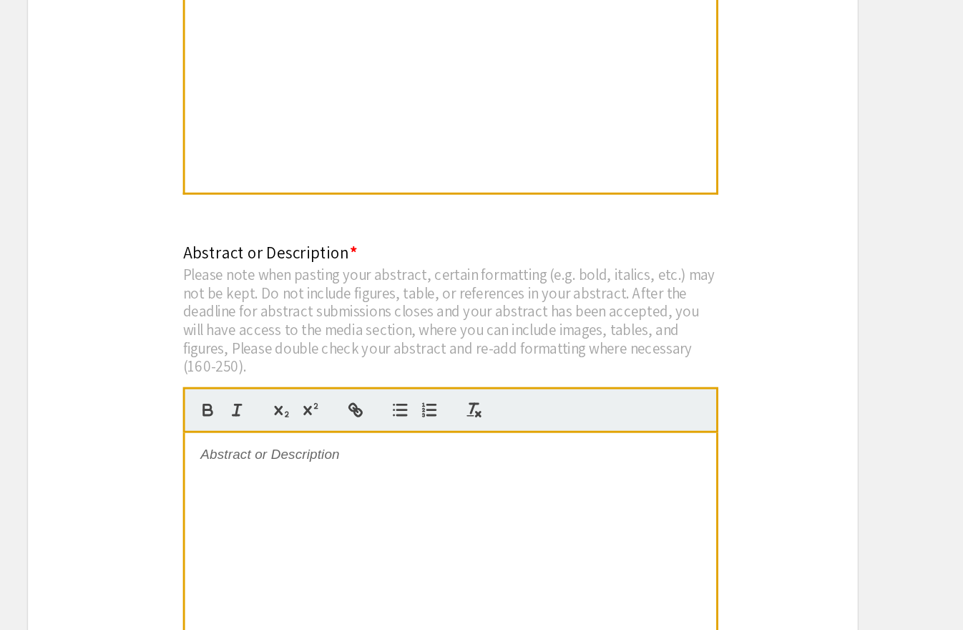
scroll to position [2652, 0]
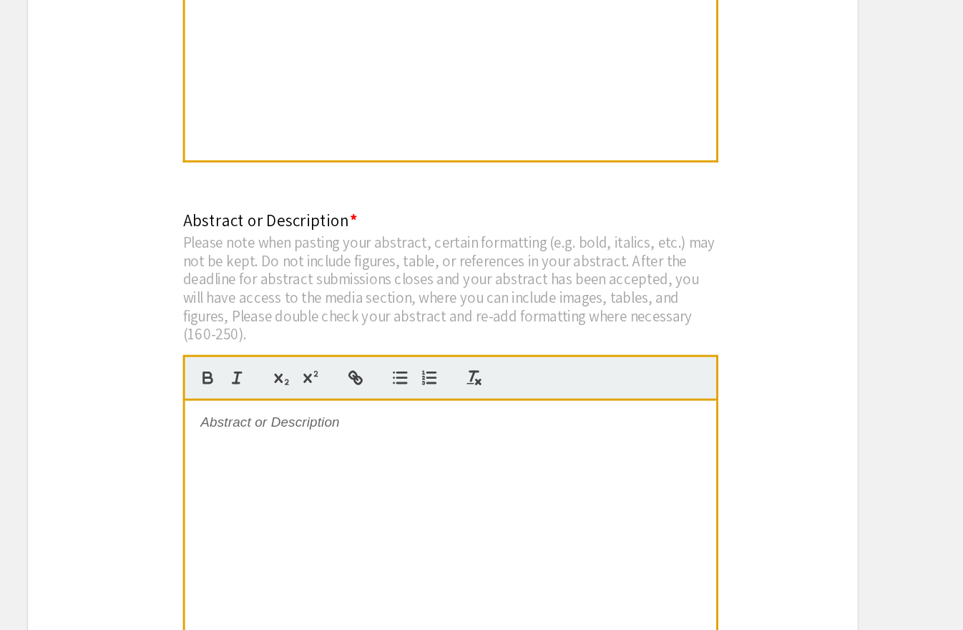
click at [574, 502] on div at bounding box center [487, 579] width 366 height 215
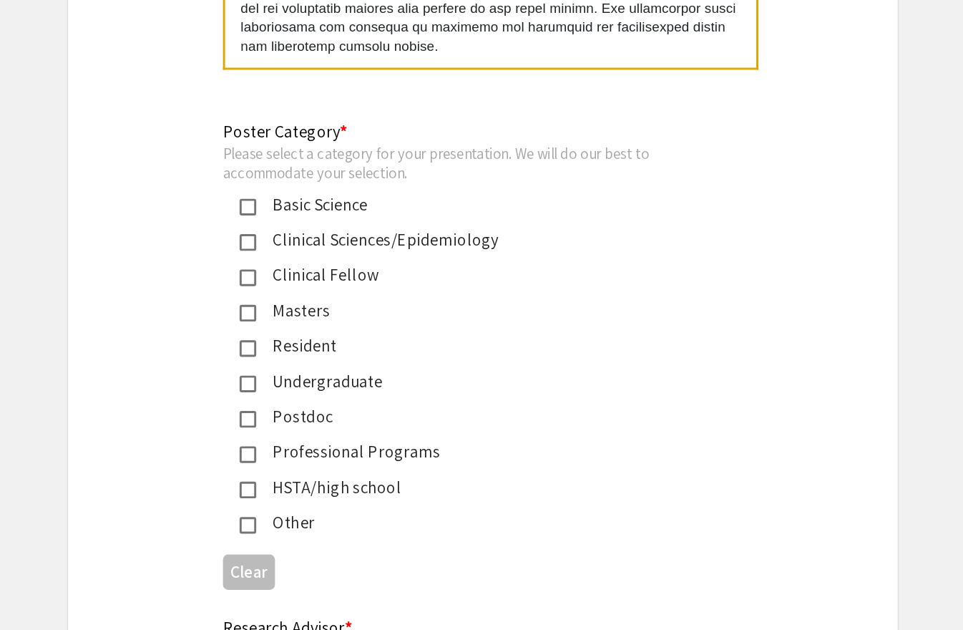
scroll to position [3096, 0]
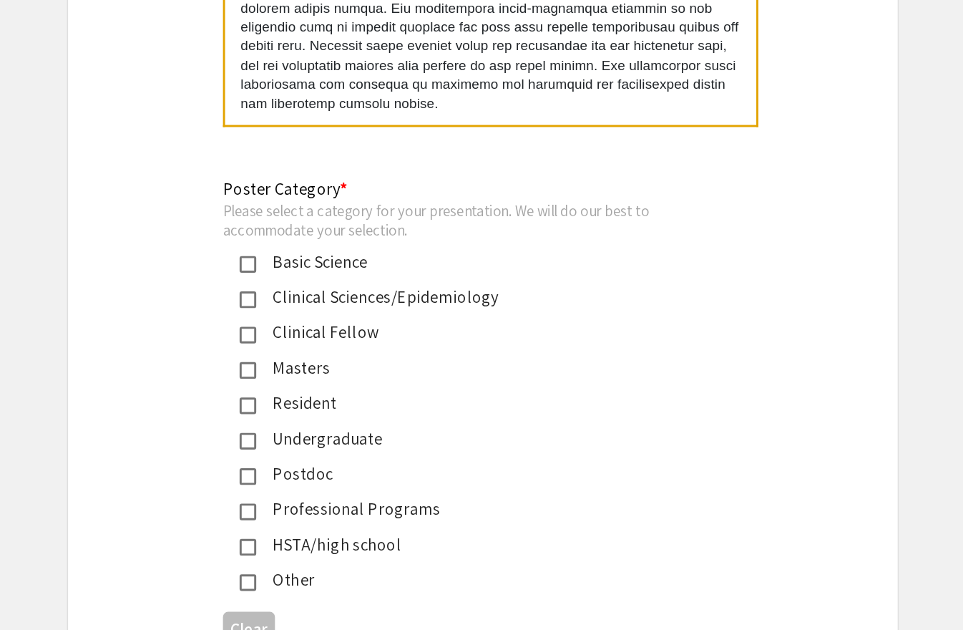
click at [326, 474] on div "Postdoc" at bounding box center [476, 482] width 301 height 17
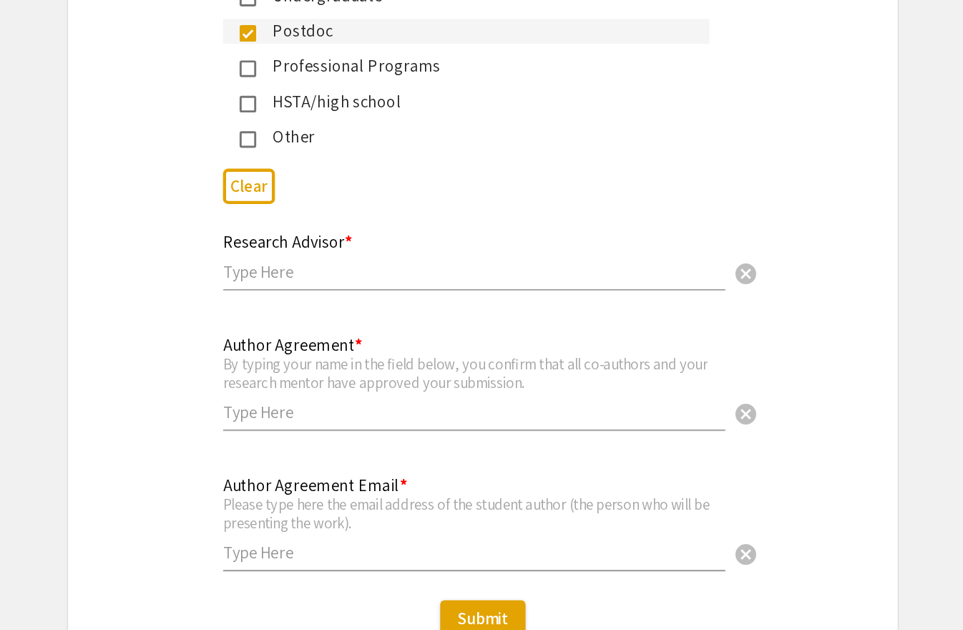
scroll to position [3378, 0]
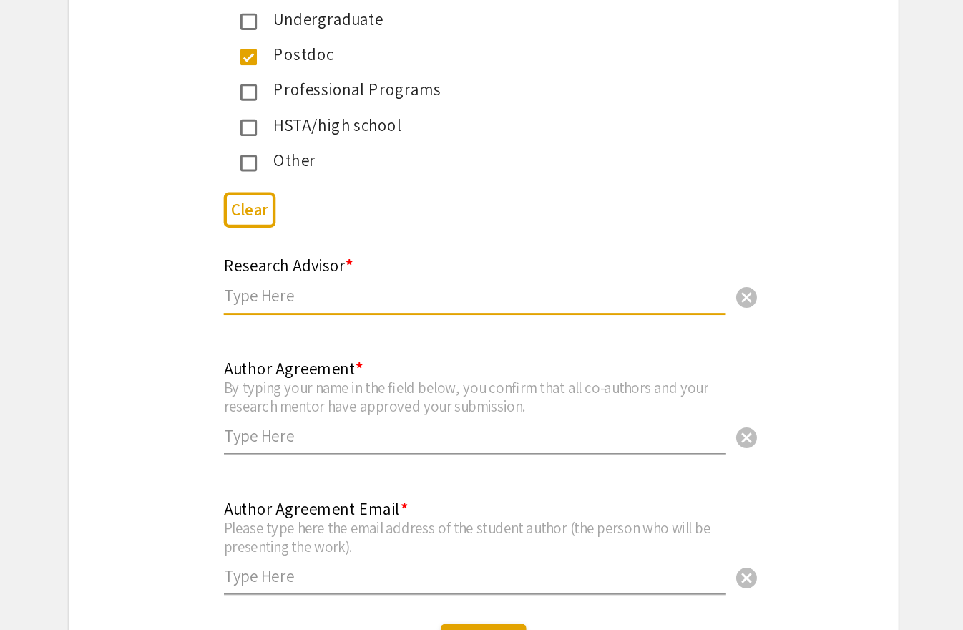
click at [389, 358] on input "text" at bounding box center [476, 365] width 346 height 15
type input "S"
type input "[PERSON_NAME]"
click at [367, 386] on div "Research Advisor * Dr. Sergiy Yakovenko cancel This field is required." at bounding box center [481, 366] width 379 height 60
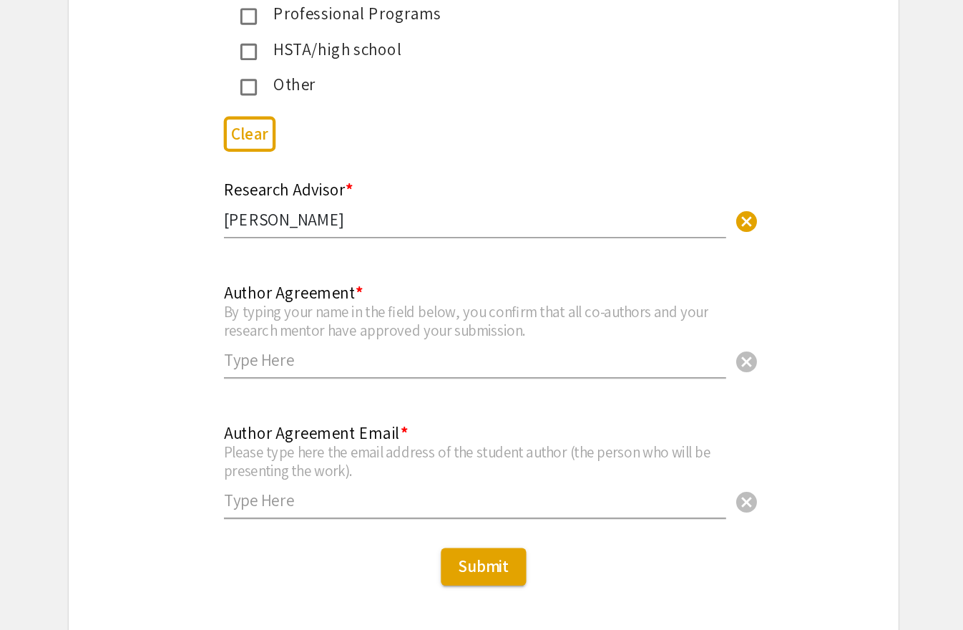
scroll to position [3416, 0]
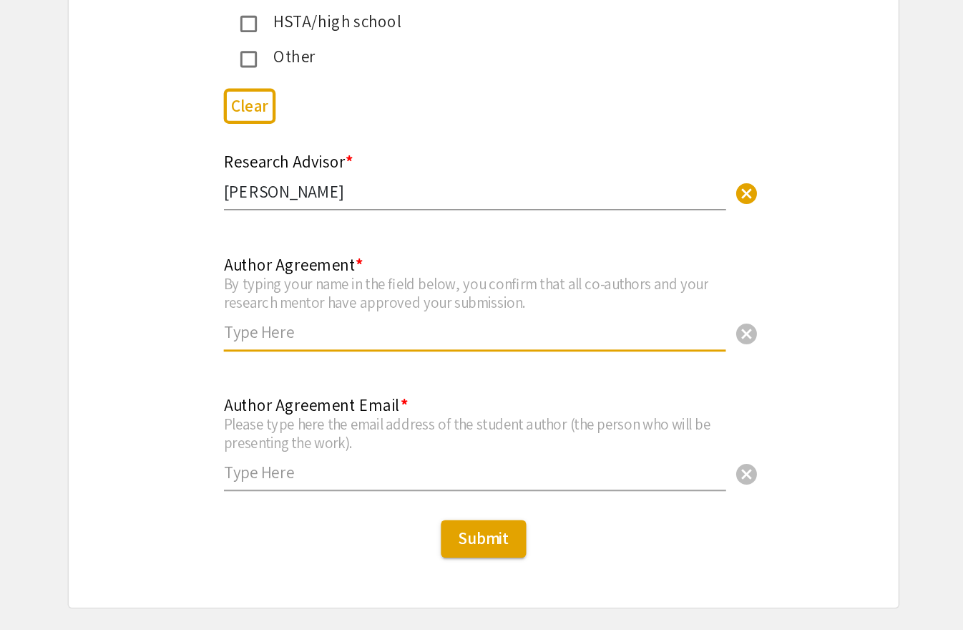
click at [366, 420] on input "text" at bounding box center [476, 424] width 346 height 15
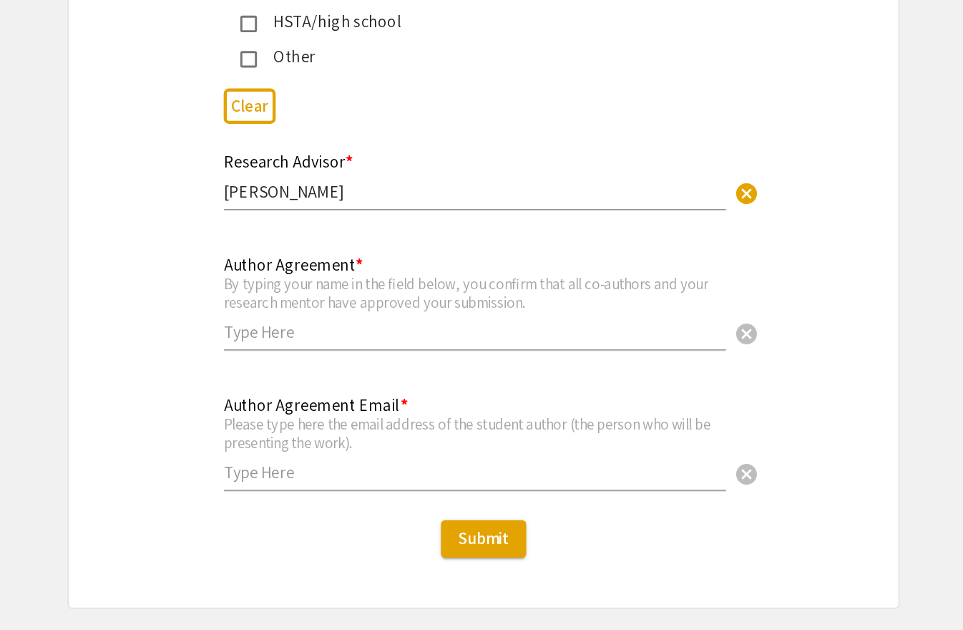
click at [340, 385] on div "By typing your name in the field below, you confirm that all co-authors and you…" at bounding box center [476, 397] width 346 height 25
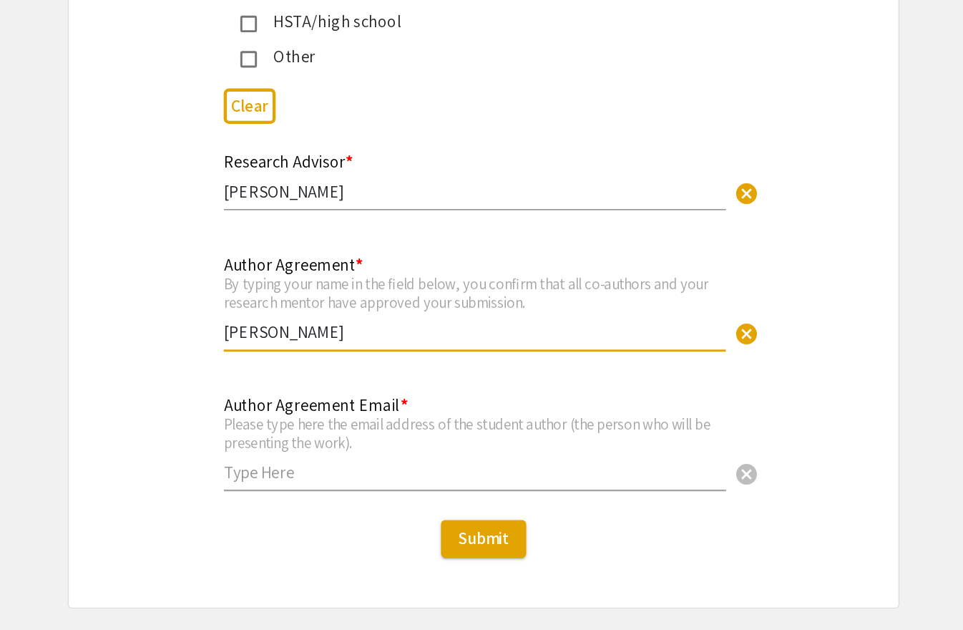
type input "[PERSON_NAME]"
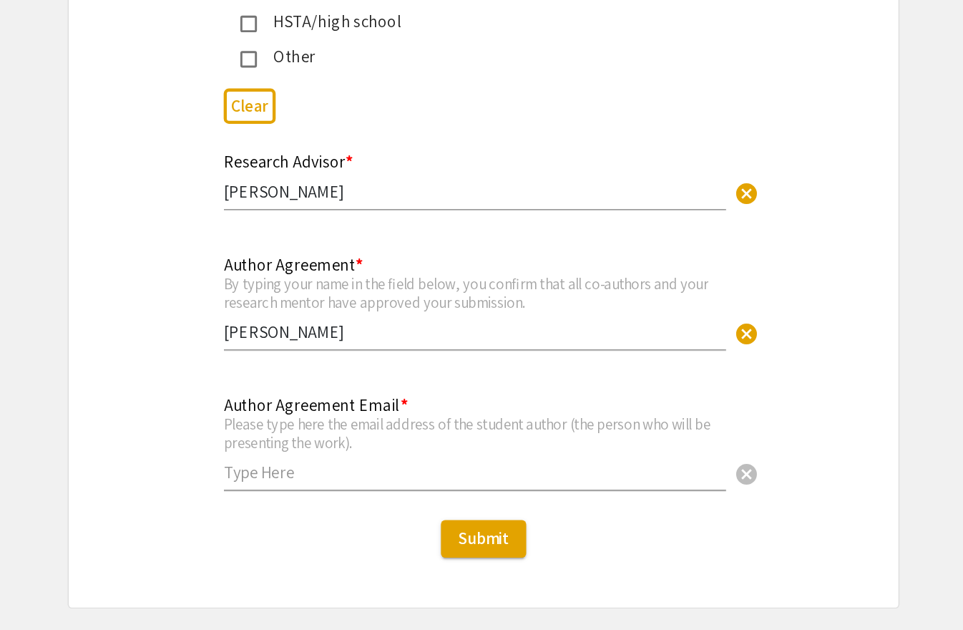
click at [245, 410] on div "Author Agreement * By typing your name in the field below, you confirm that all…" at bounding box center [481, 411] width 571 height 85
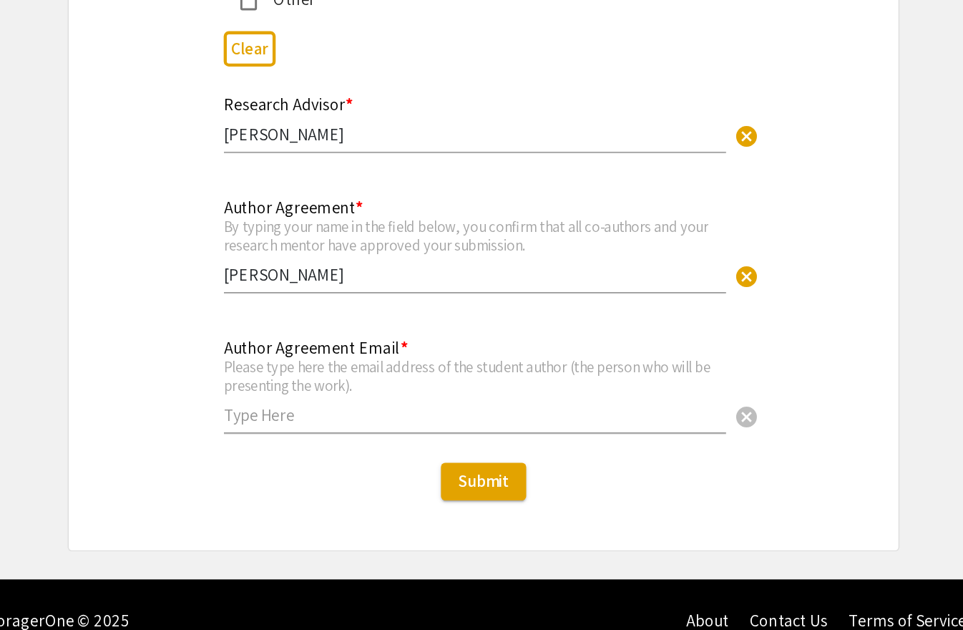
scroll to position [3470, 0]
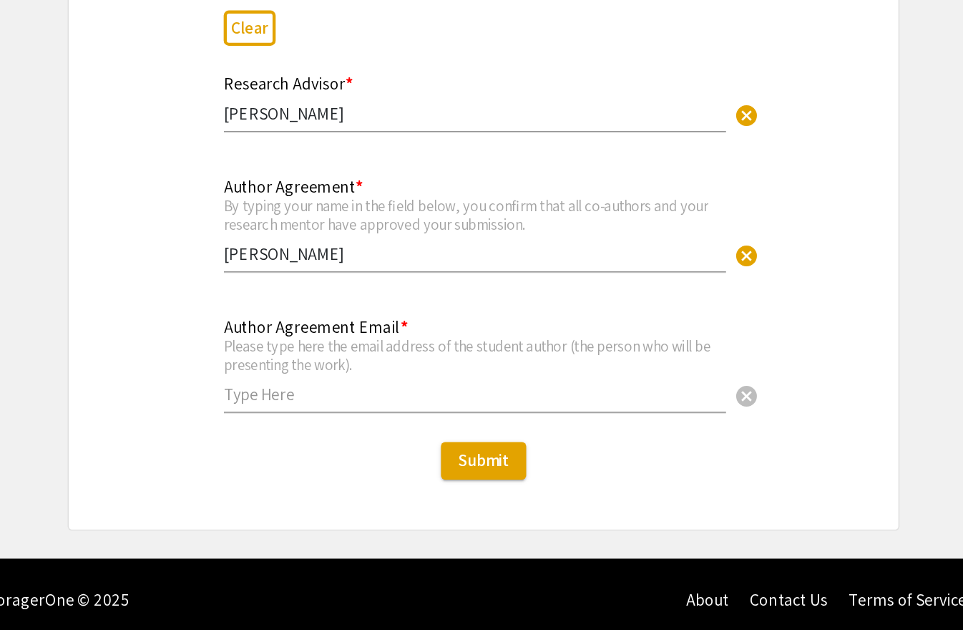
click at [339, 464] on input "text" at bounding box center [476, 467] width 346 height 15
type input "[EMAIL_ADDRESS][DOMAIN_NAME]"
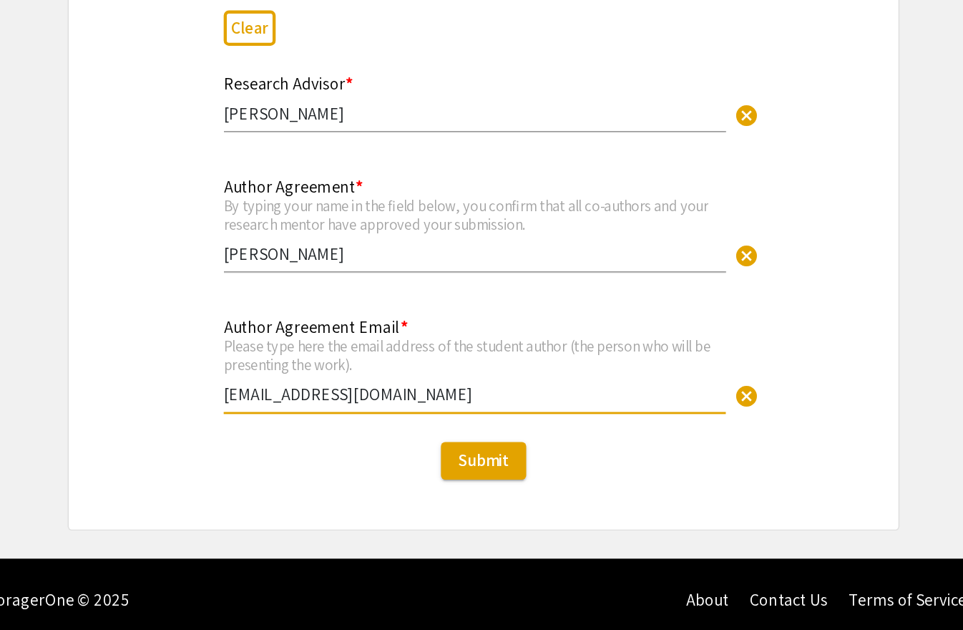
click at [314, 500] on div "Submit" at bounding box center [481, 513] width 571 height 26
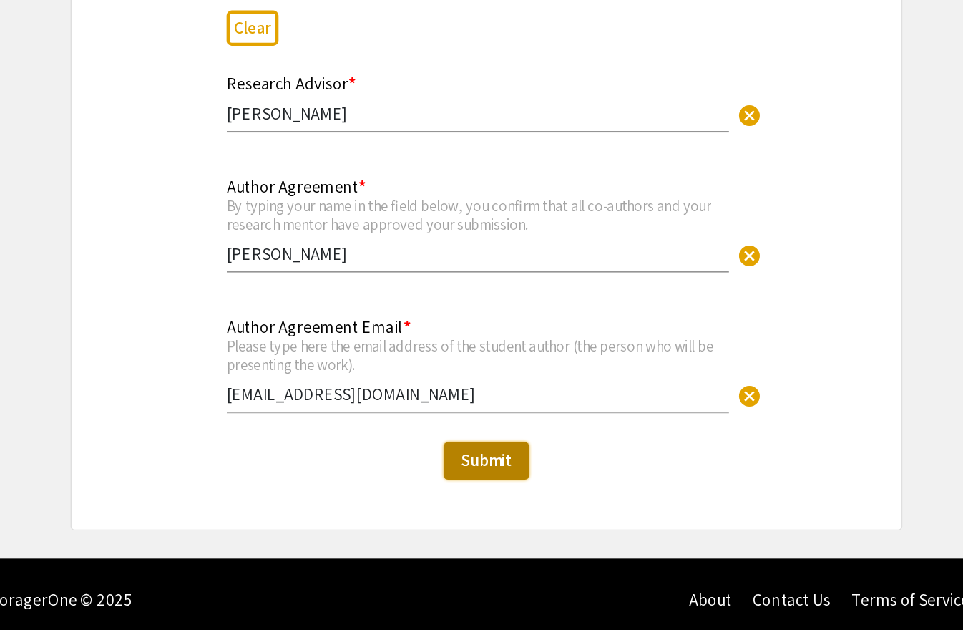
click at [462, 504] on button "Submit" at bounding box center [481, 513] width 59 height 26
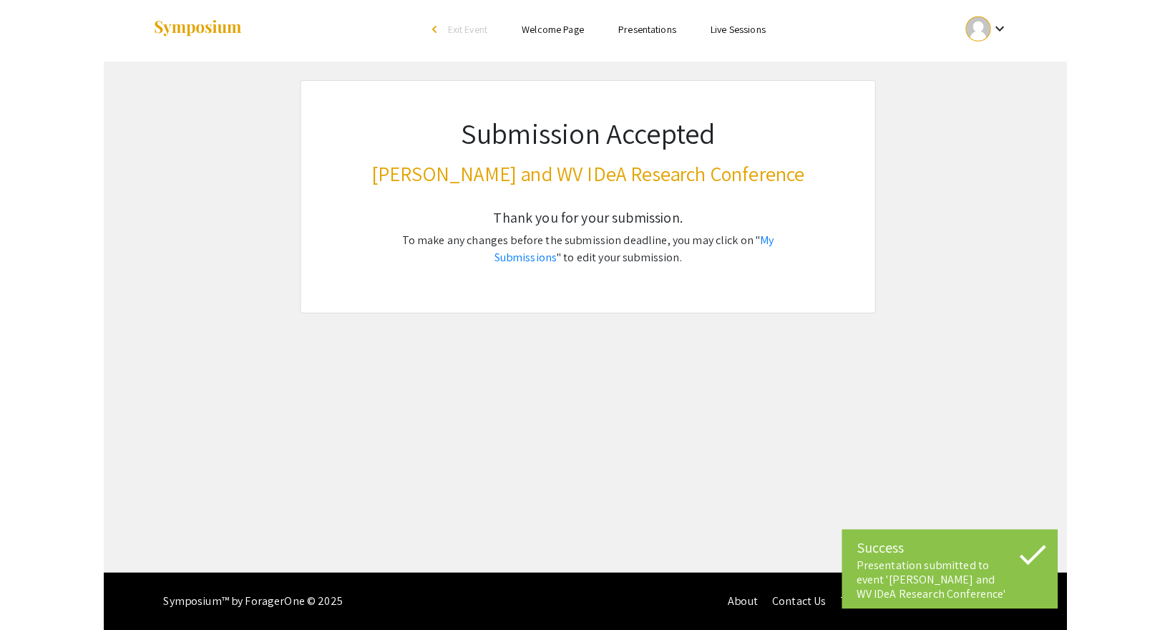
scroll to position [0, 0]
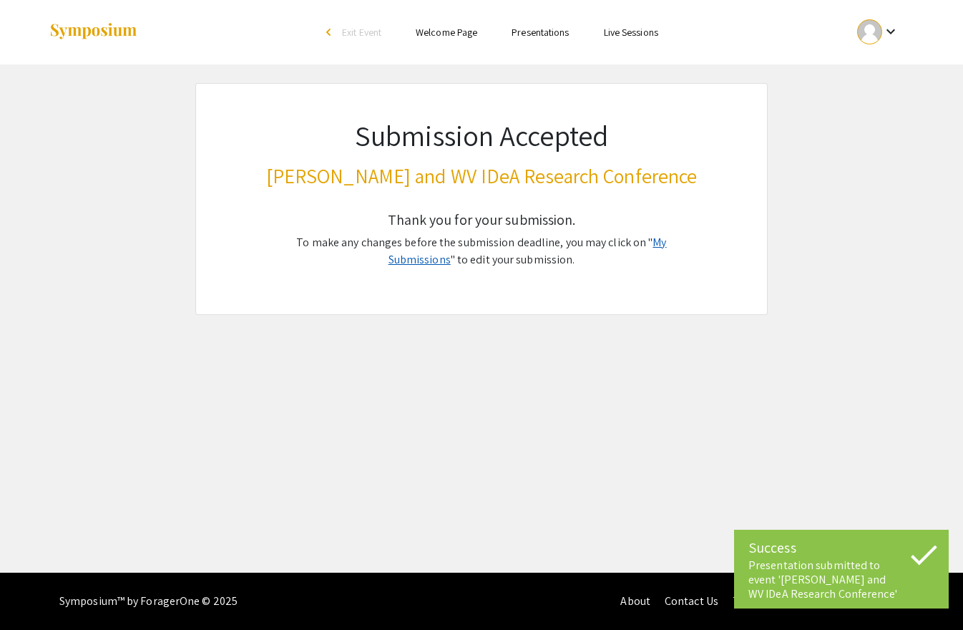
click at [658, 244] on link "My Submissions" at bounding box center [528, 251] width 278 height 32
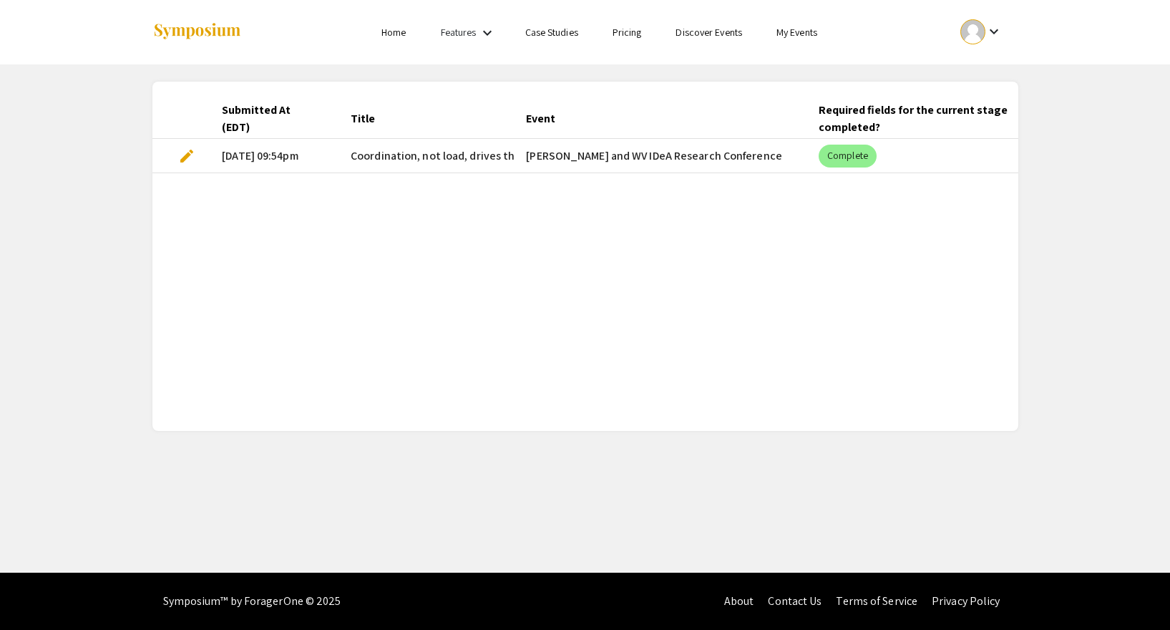
click at [289, 159] on mat-cell "[DATE] 09:54pm" at bounding box center [274, 156] width 129 height 34
click at [182, 152] on span "edit" at bounding box center [186, 155] width 17 height 17
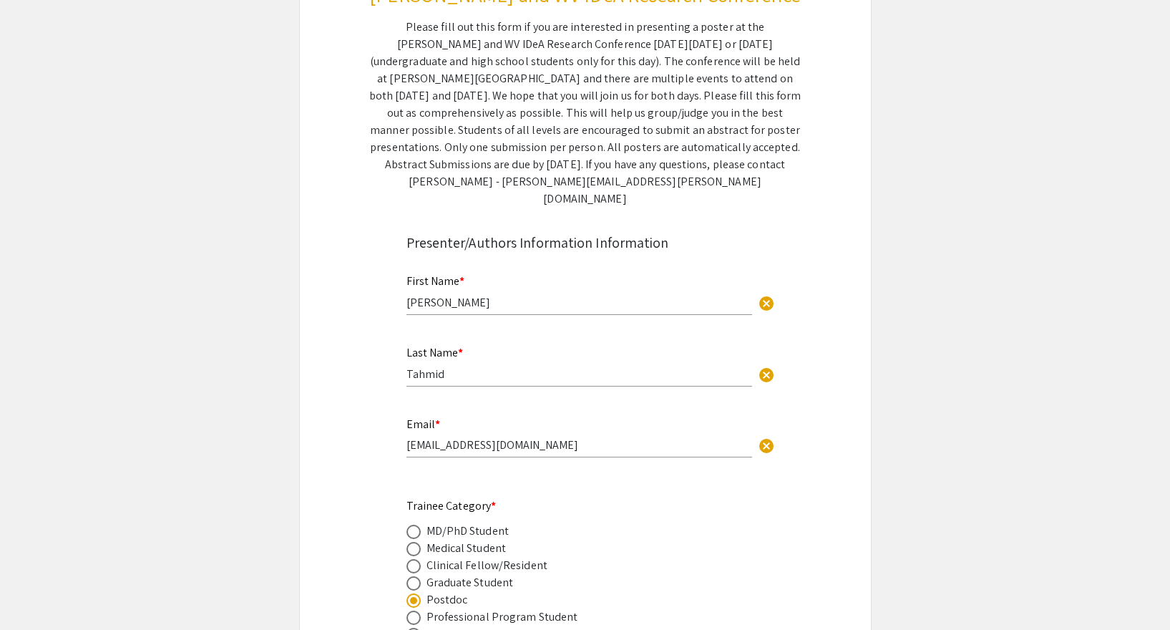
scroll to position [363, 0]
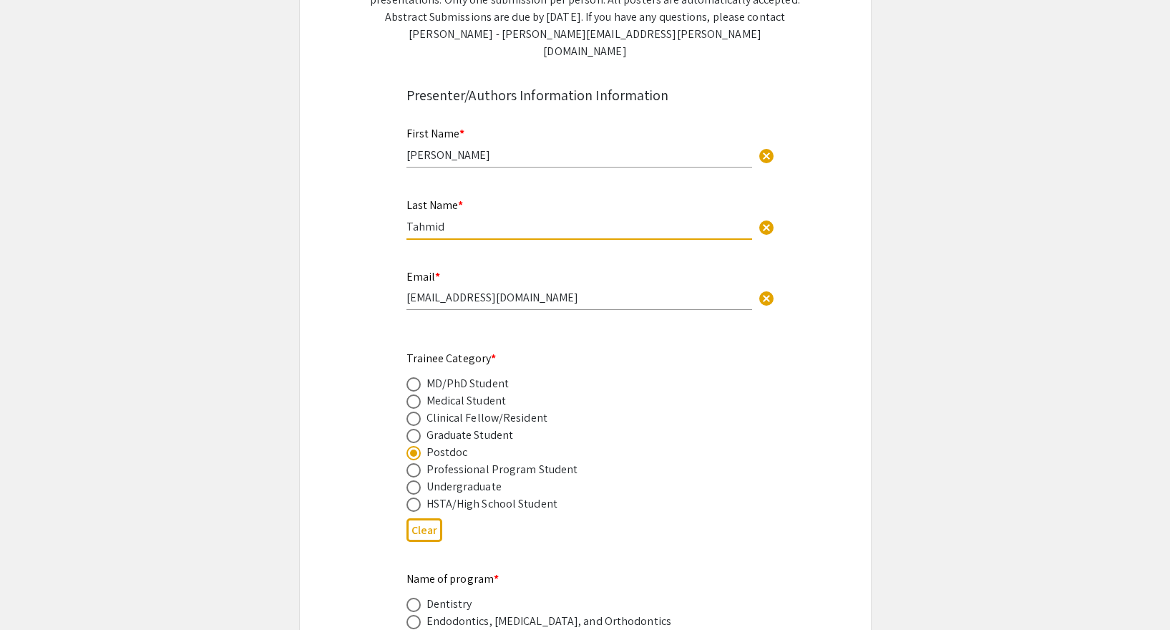
click at [611, 219] on input "Tahmid" at bounding box center [579, 226] width 346 height 15
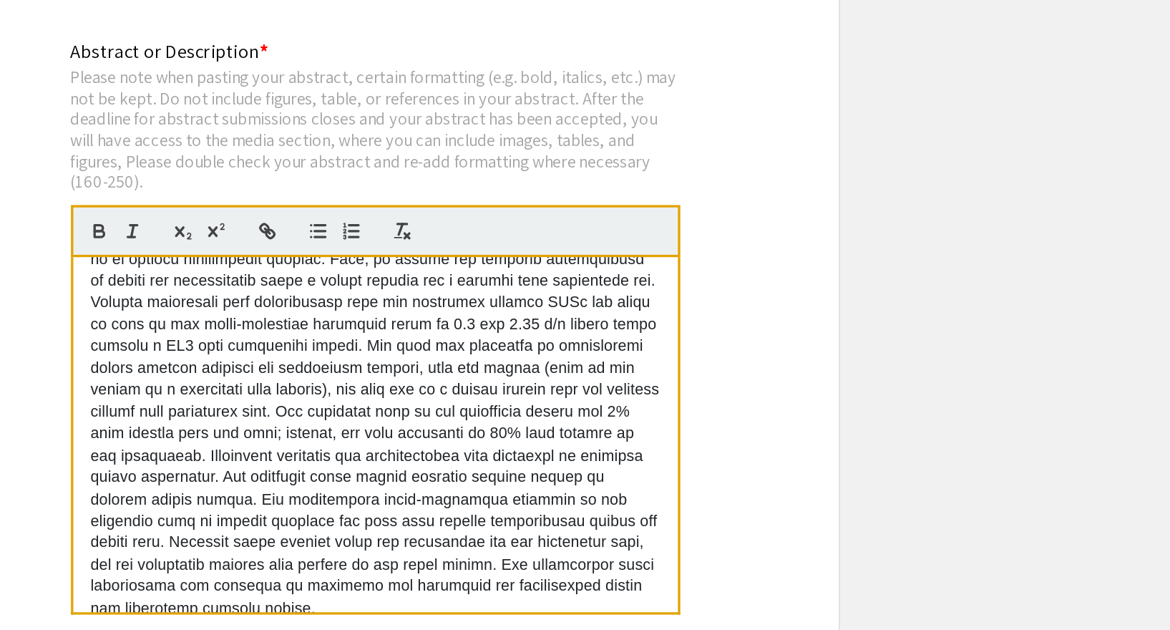
scroll to position [106, 0]
drag, startPoint x: 518, startPoint y: 357, endPoint x: 602, endPoint y: 387, distance: 88.9
click at [602, 387] on p at bounding box center [591, 375] width 344 height 317
drag, startPoint x: 517, startPoint y: 359, endPoint x: 683, endPoint y: 426, distance: 178.2
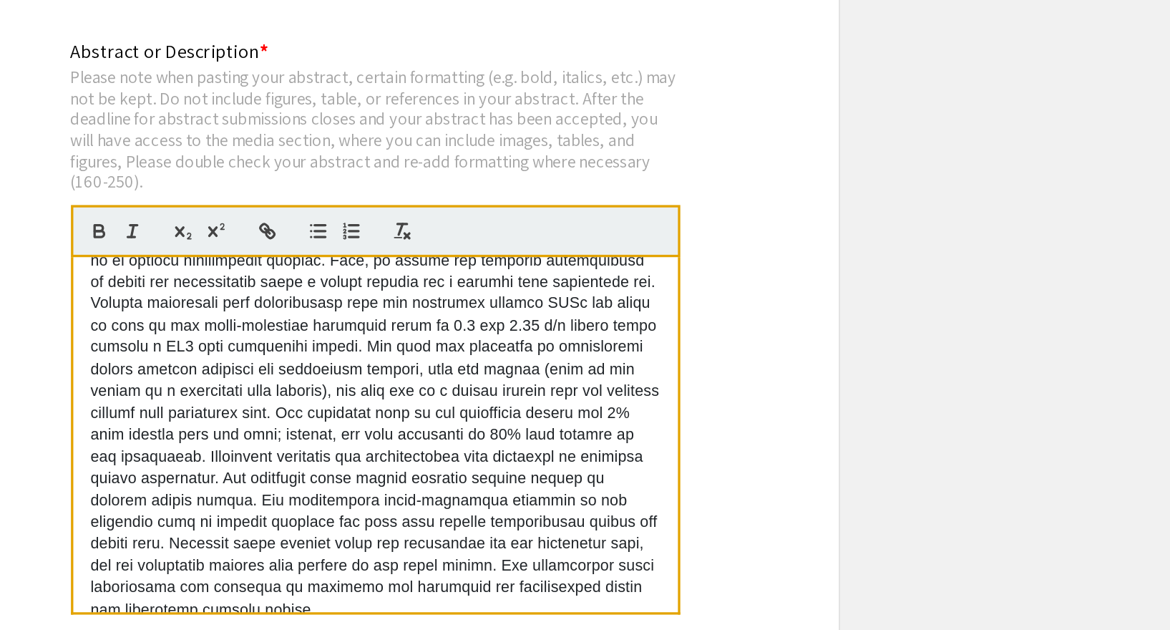
click at [683, 426] on p at bounding box center [591, 375] width 344 height 317
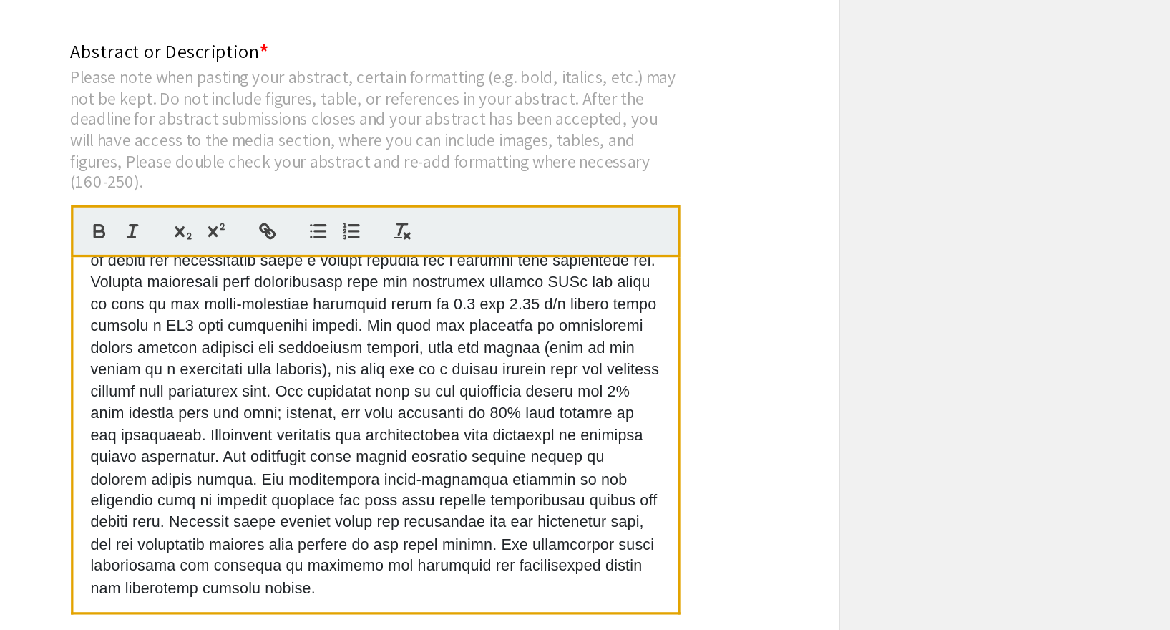
drag, startPoint x: 547, startPoint y: 386, endPoint x: 567, endPoint y: 503, distance: 119.0
click at [567, 503] on p at bounding box center [591, 362] width 344 height 317
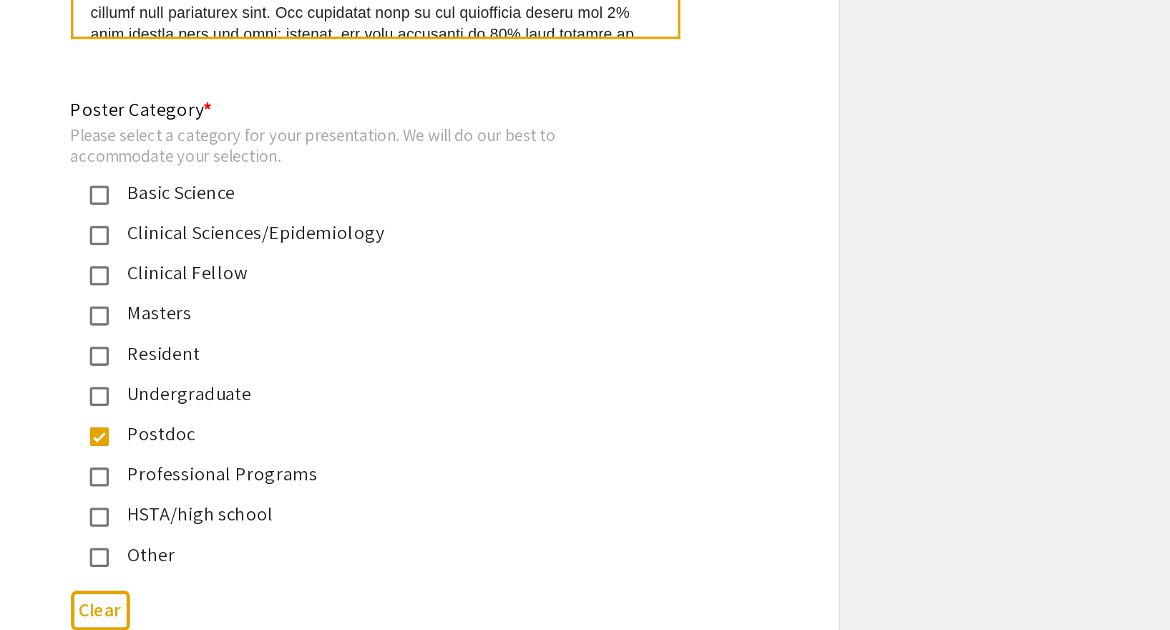
scroll to position [3470, 0]
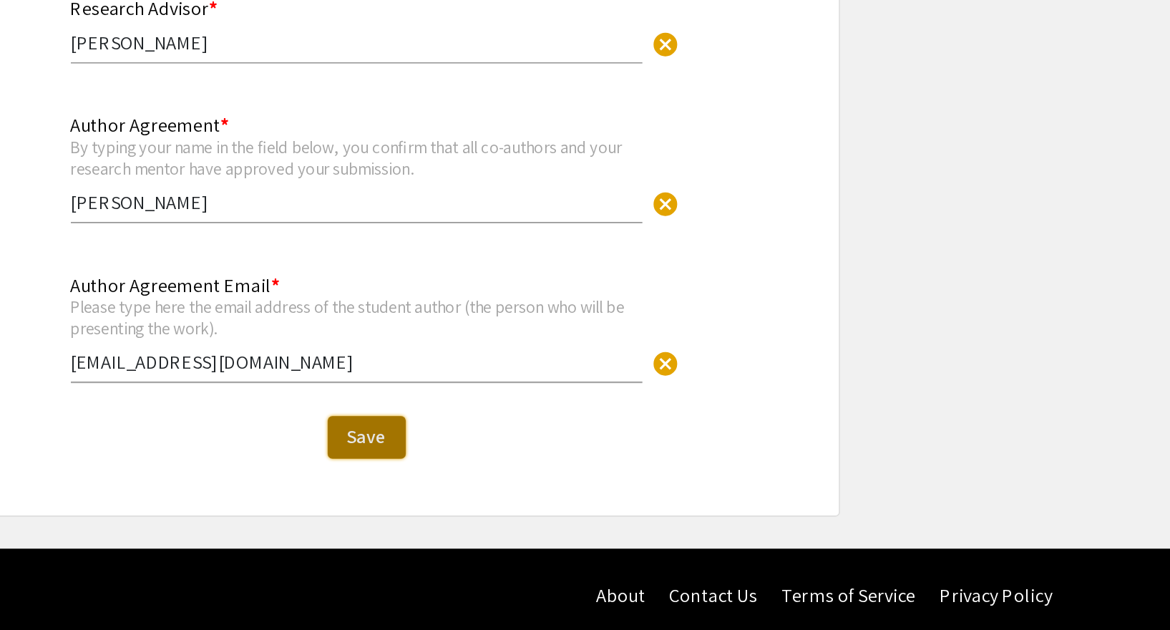
click at [577, 505] on span "Save" at bounding box center [585, 512] width 24 height 15
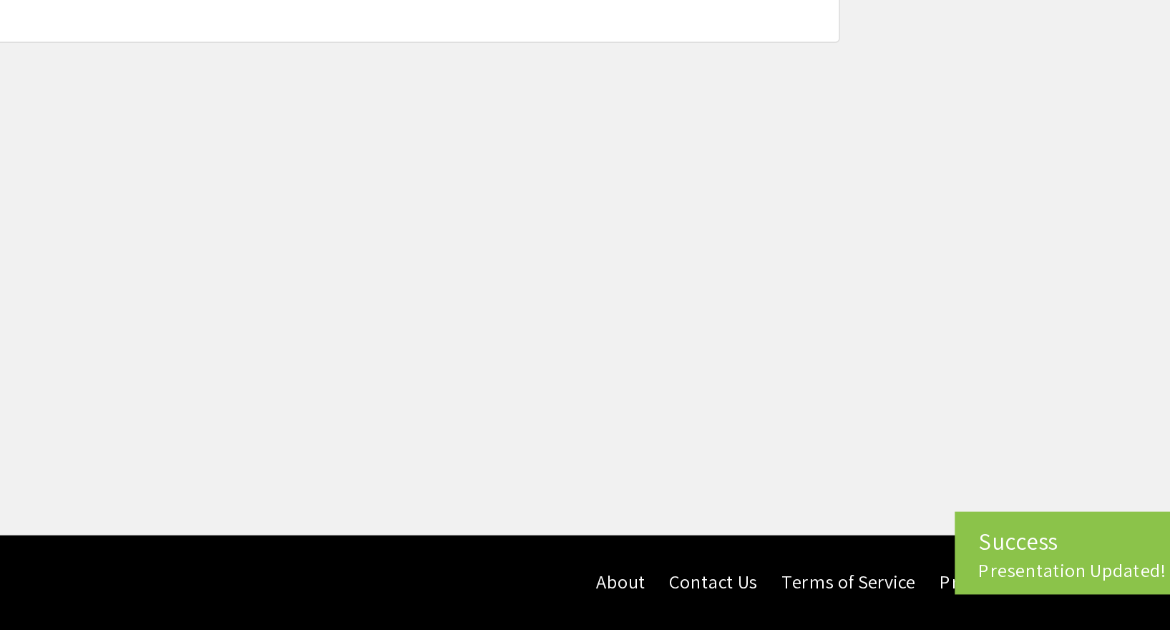
scroll to position [0, 0]
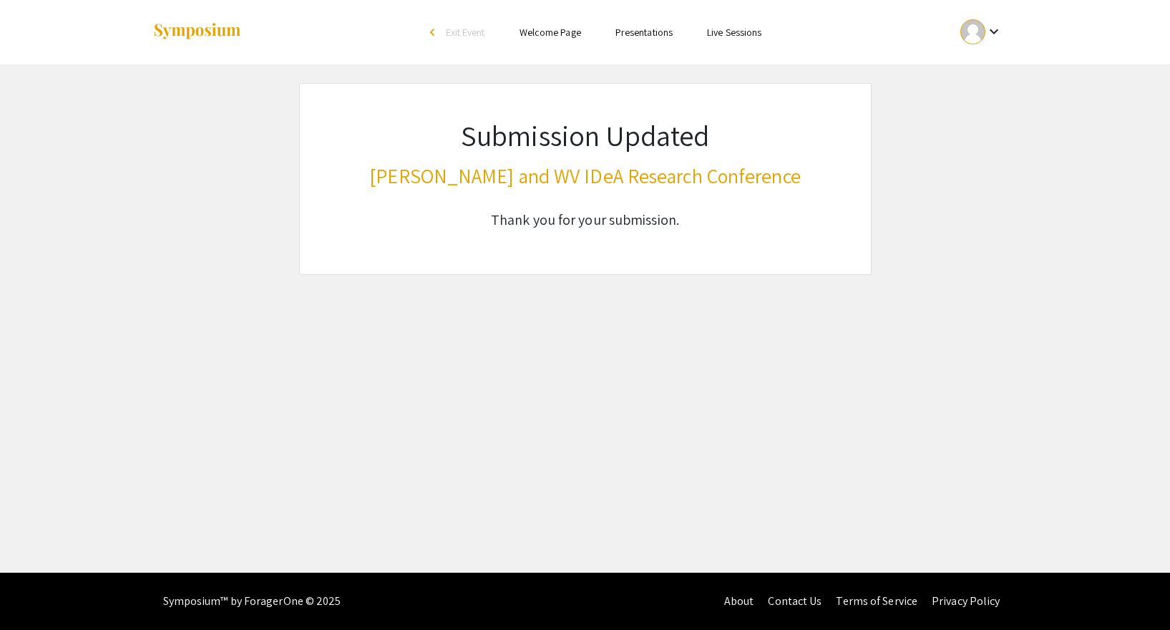
click at [631, 36] on link "Presentations" at bounding box center [643, 32] width 57 height 13
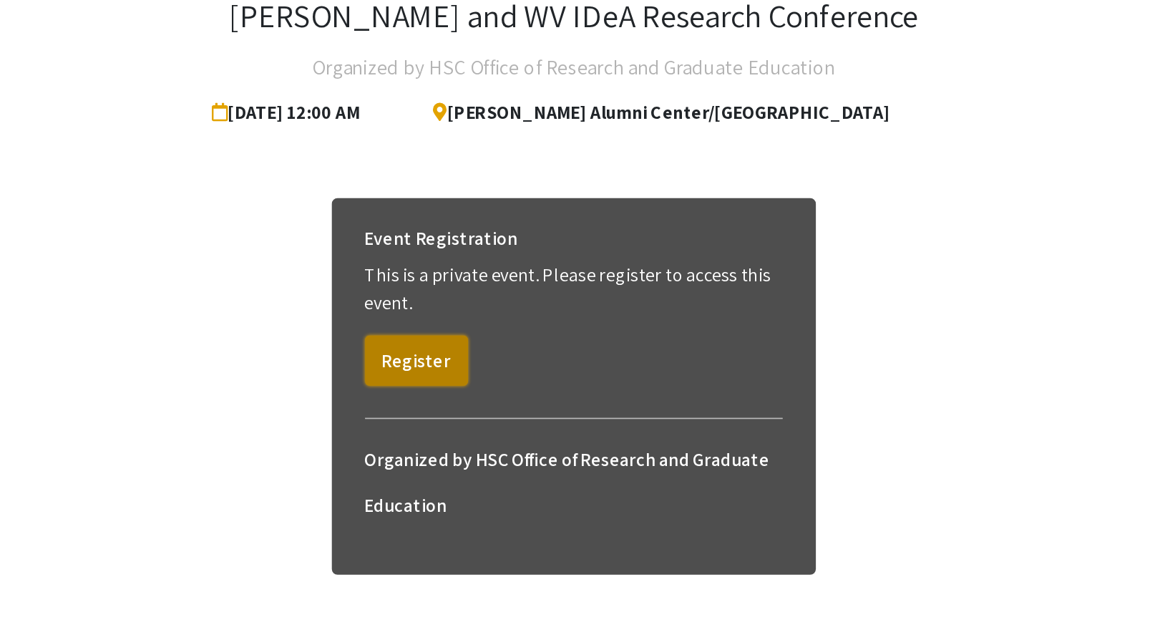
click at [496, 328] on button "Register" at bounding box center [486, 320] width 64 height 31
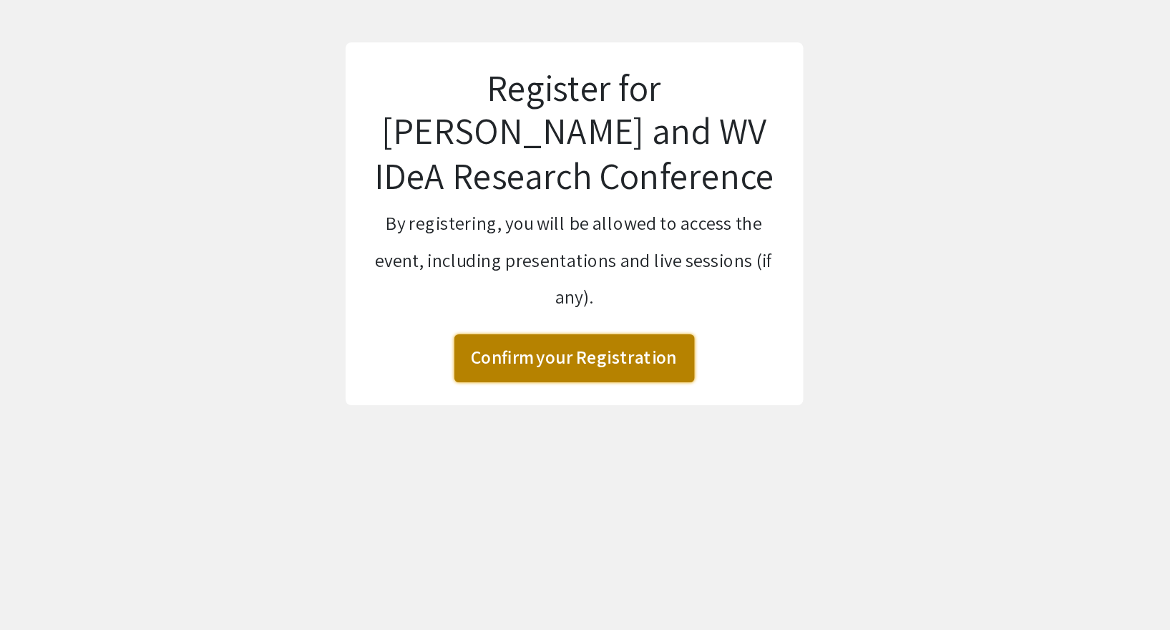
click at [530, 321] on button "Confirm your Registration" at bounding box center [585, 319] width 150 height 30
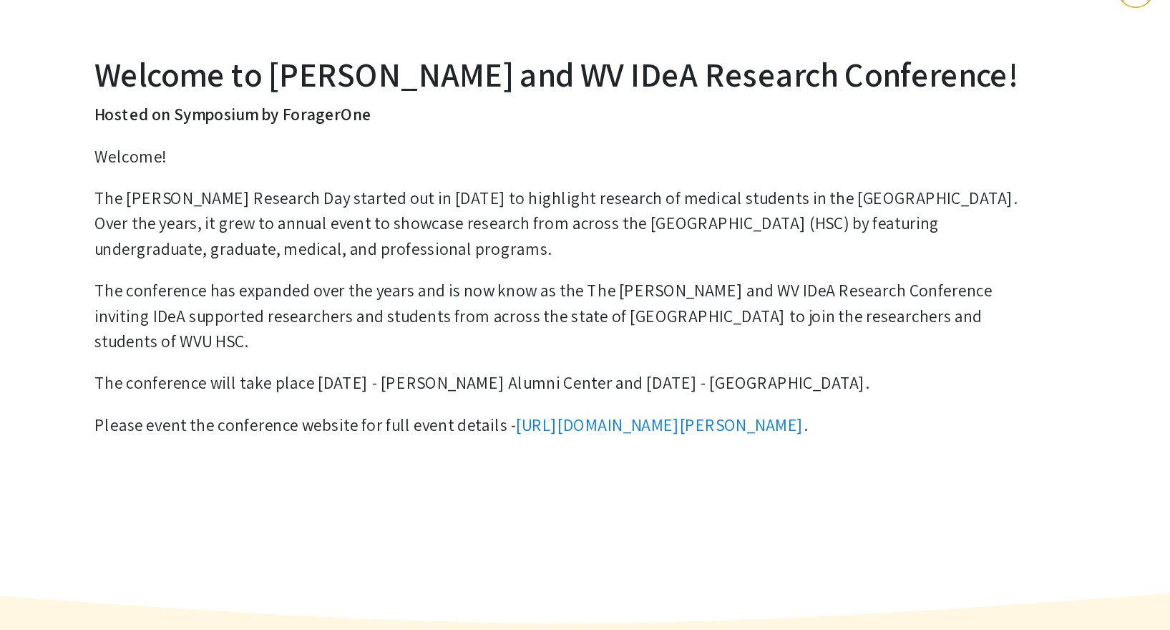
drag, startPoint x: 444, startPoint y: 174, endPoint x: 581, endPoint y: 174, distance: 136.7
click at [581, 174] on p "The [PERSON_NAME] Research Day started out in [DATE] to highlight research of m…" at bounding box center [585, 192] width 645 height 52
drag, startPoint x: 280, startPoint y: 238, endPoint x: 457, endPoint y: 238, distance: 176.7
click at [457, 238] on p "The conference has expanded over the years and is now know as the The [PERSON_N…" at bounding box center [585, 255] width 645 height 52
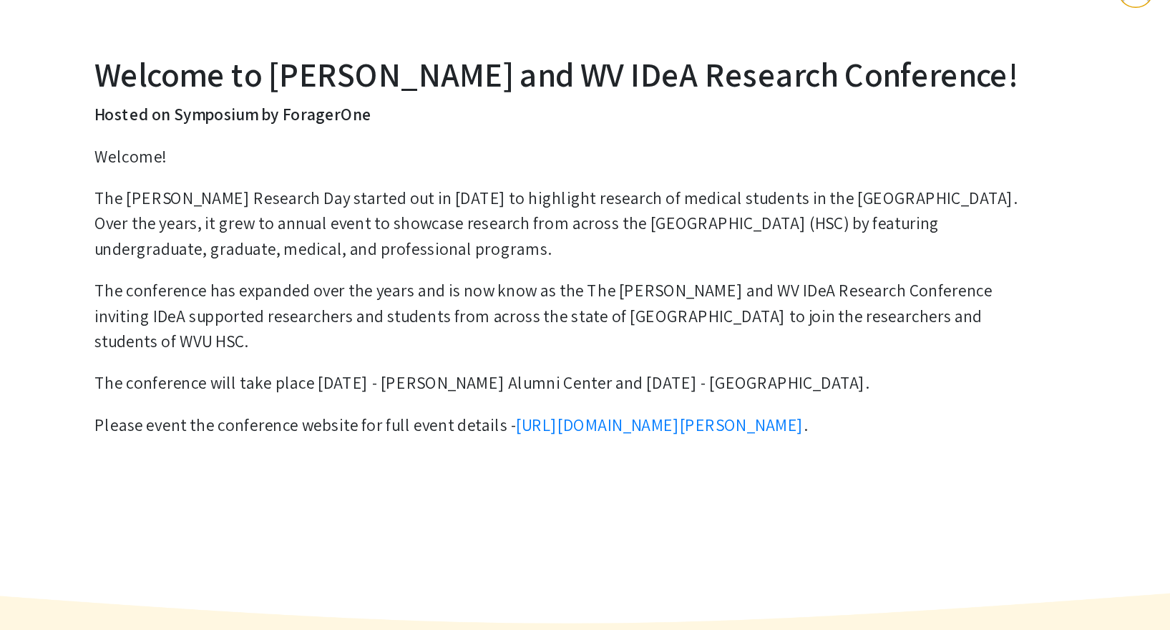
click at [457, 238] on p "The conference has expanded over the years and is now know as the The [PERSON_N…" at bounding box center [585, 255] width 645 height 52
drag, startPoint x: 265, startPoint y: 238, endPoint x: 567, endPoint y: 248, distance: 301.4
click at [566, 248] on p "The conference has expanded over the years and is now know as the The [PERSON_N…" at bounding box center [585, 255] width 645 height 52
drag, startPoint x: 310, startPoint y: 288, endPoint x: 630, endPoint y: 283, distance: 320.6
click at [630, 292] on p "The conference will take place [DATE] - [PERSON_NAME] Alumni Center and [DATE] …" at bounding box center [585, 300] width 645 height 17
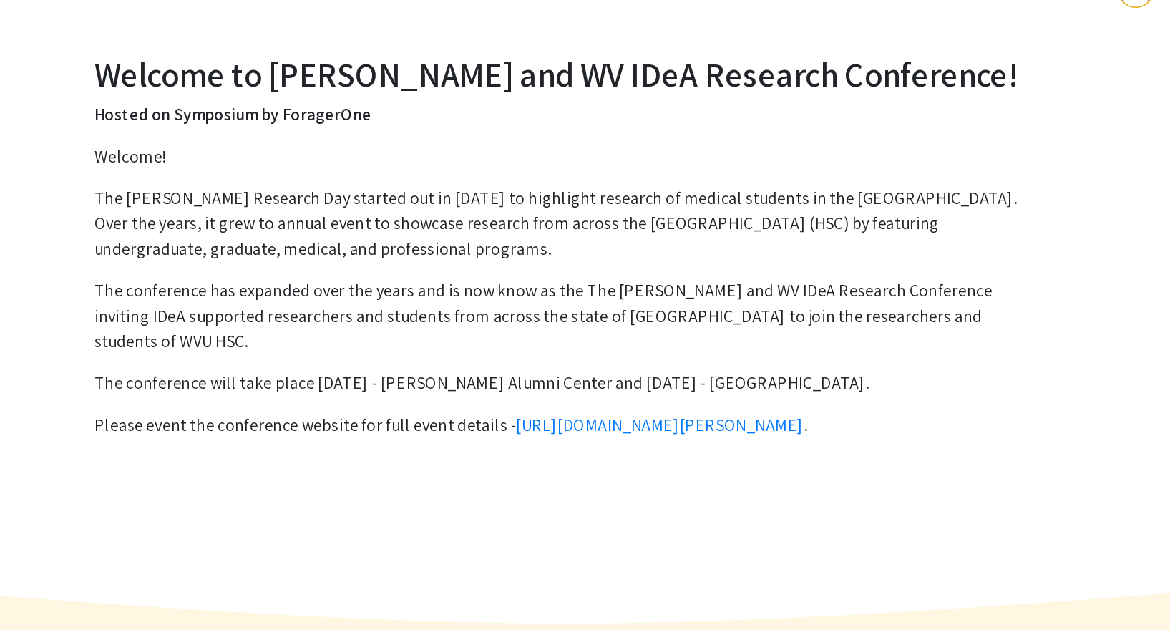
click at [630, 292] on p "The conference will take place [DATE] - [PERSON_NAME] Alumni Center and [DATE] …" at bounding box center [585, 300] width 645 height 17
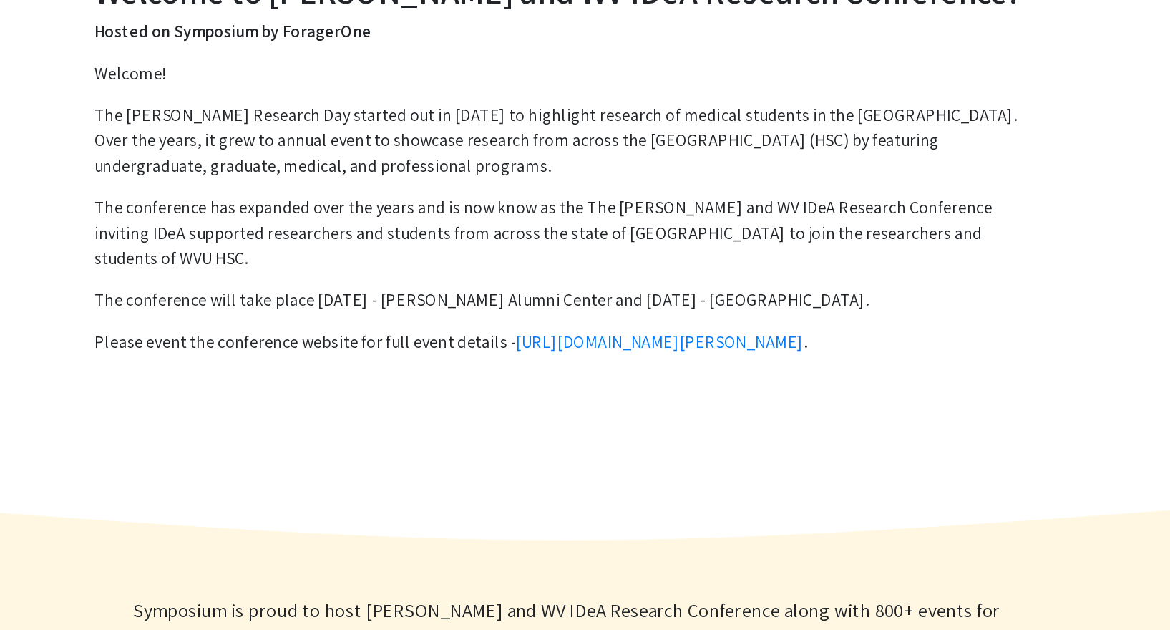
click at [415, 321] on p "Please event the conference website for full event details - [URL][DOMAIN_NAME]…" at bounding box center [585, 329] width 645 height 17
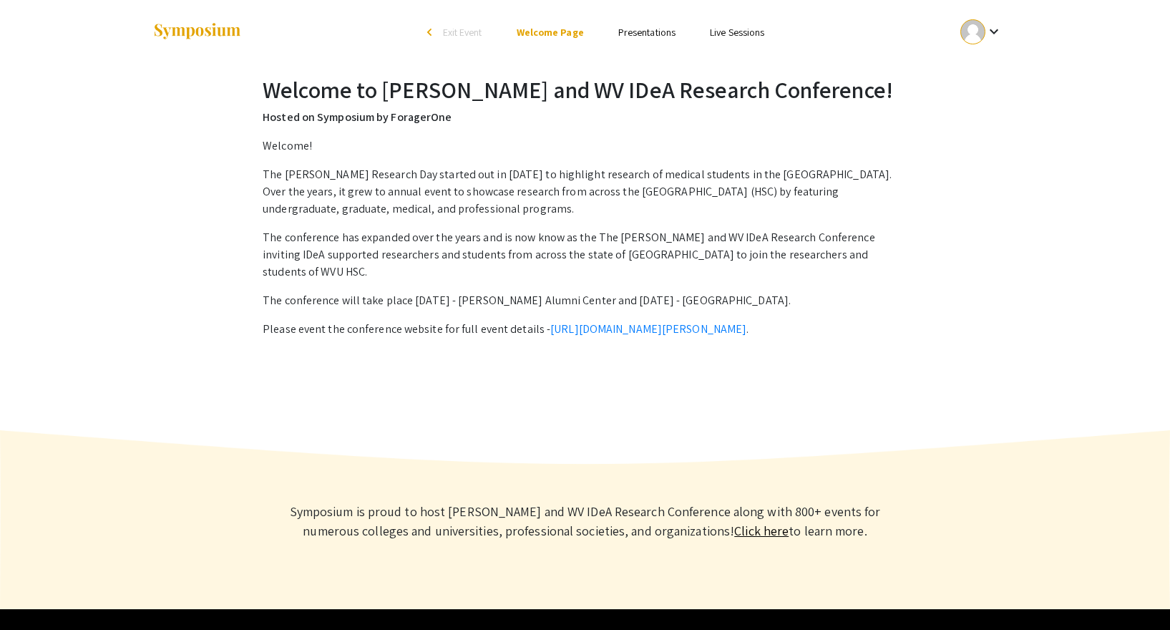
click at [733, 26] on link "Live Sessions" at bounding box center [737, 32] width 54 height 13
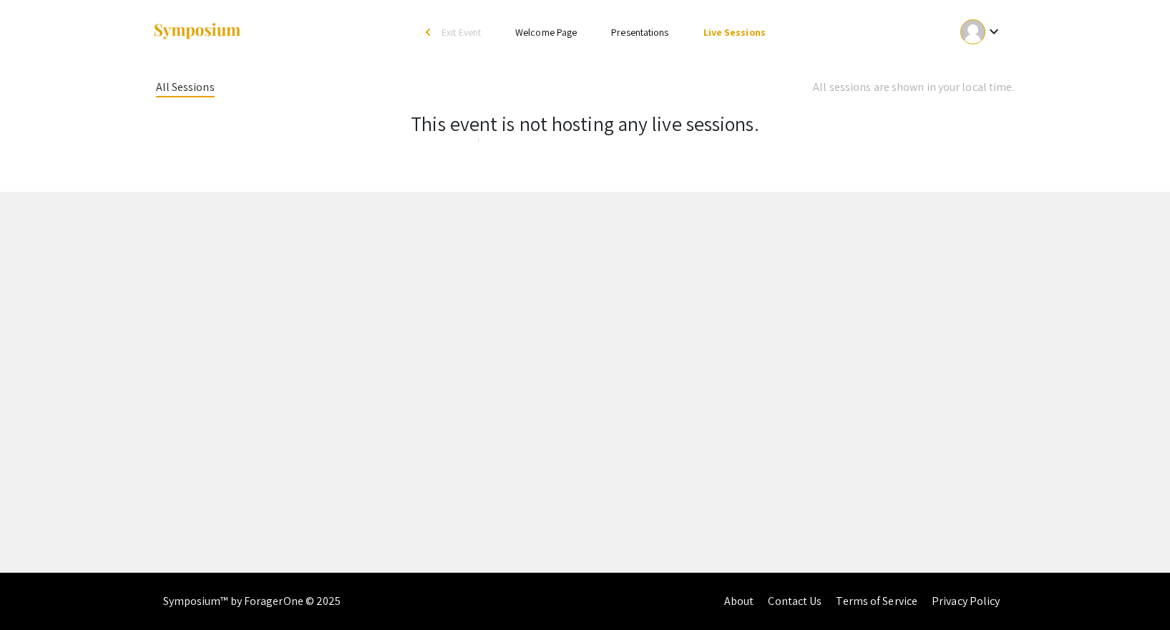
click at [660, 31] on link "Presentations" at bounding box center [639, 32] width 57 height 13
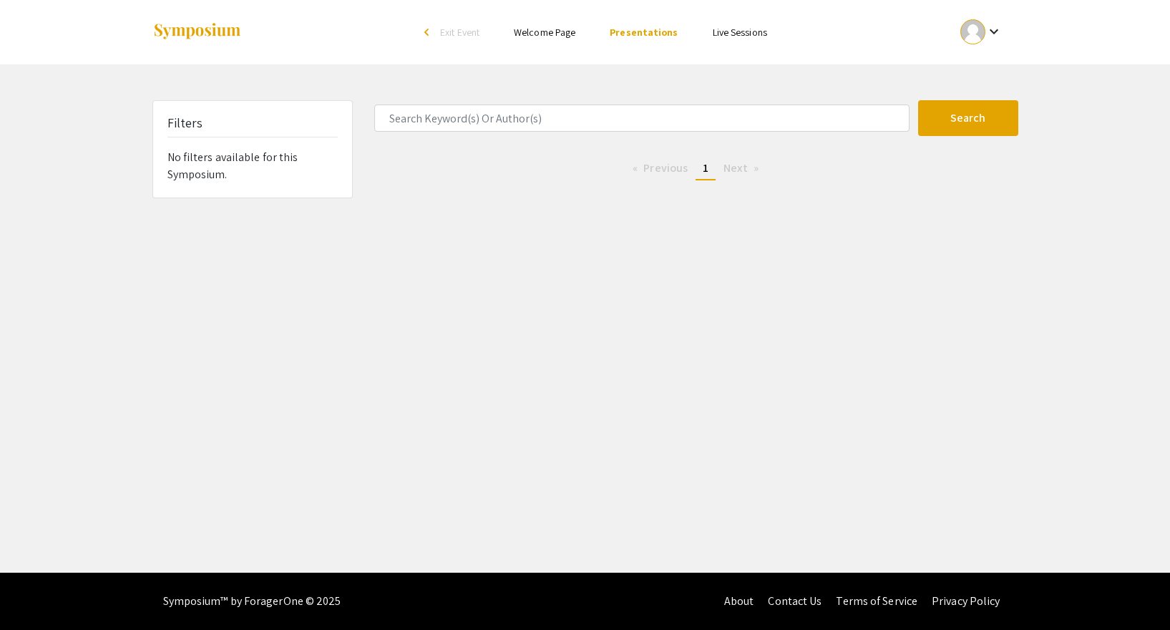
click at [272, 162] on div "Filters No filters available for this Symposium." at bounding box center [252, 149] width 199 height 97
